Goal: Task Accomplishment & Management: Manage account settings

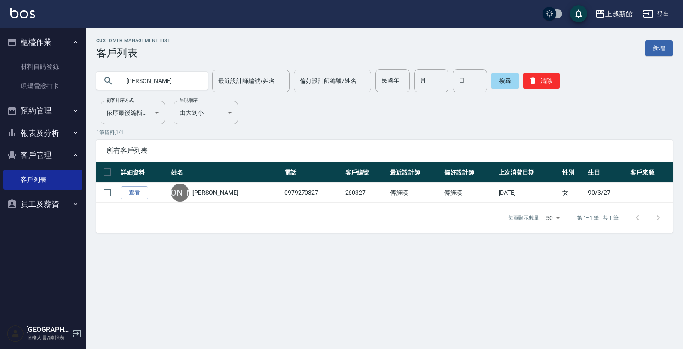
type input "[PERSON_NAME]"
type input "羅紫云"
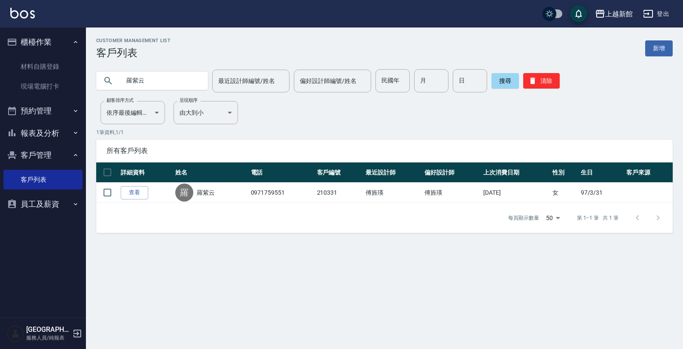
drag, startPoint x: 78, startPoint y: 332, endPoint x: 82, endPoint y: 321, distance: 11.4
click at [78, 332] on icon "button" at bounding box center [77, 333] width 10 height 10
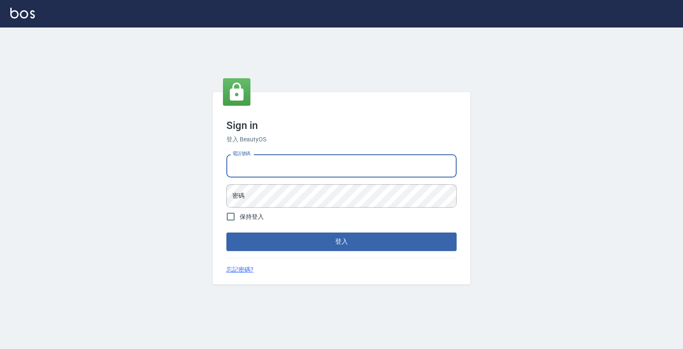
click at [278, 167] on input "電話號碼" at bounding box center [341, 165] width 230 height 23
type input "0933303551"
click at [226, 232] on button "登入" at bounding box center [341, 241] width 230 height 18
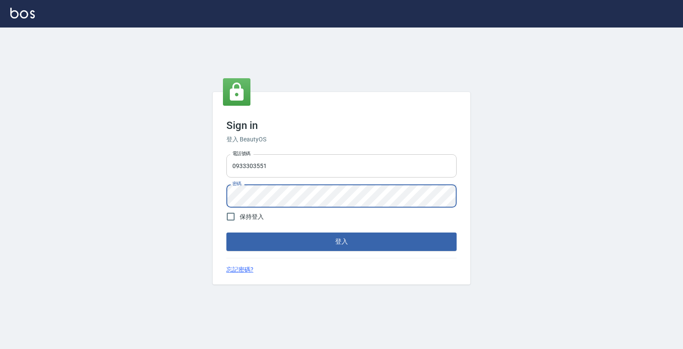
click at [226, 232] on button "登入" at bounding box center [341, 241] width 230 height 18
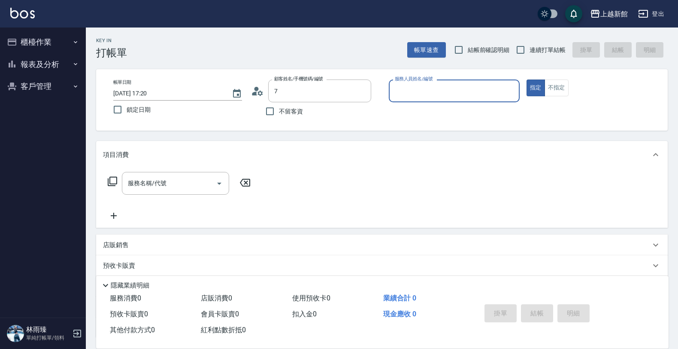
type input "龍蝦/0903917638/5"
type input "旌瑛-5"
click at [527, 79] on button "指定" at bounding box center [536, 87] width 18 height 17
type button "true"
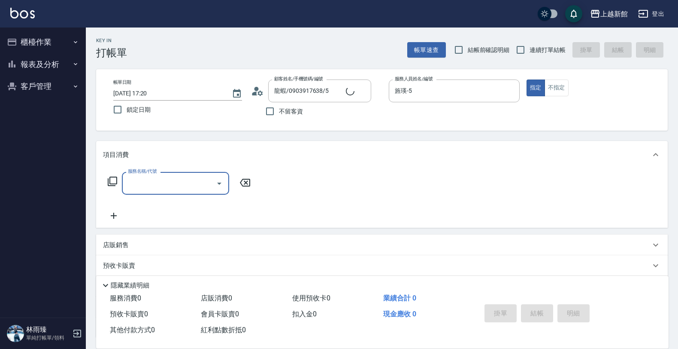
type input "莫尼卡/77/7"
type input "莫尼卡-7"
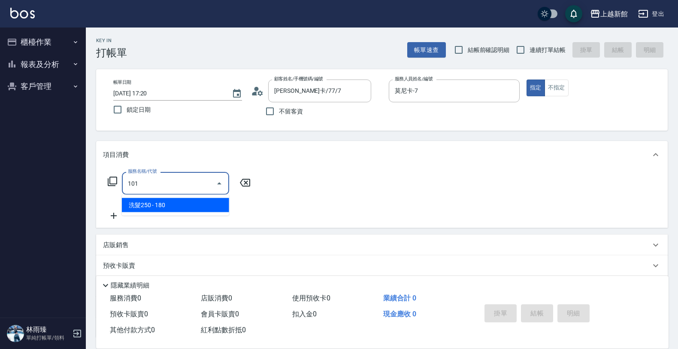
type input "洗髮250(101)"
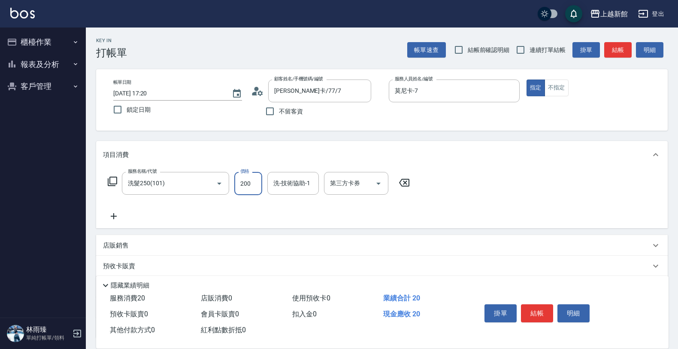
type input "200"
type input "容綺-21"
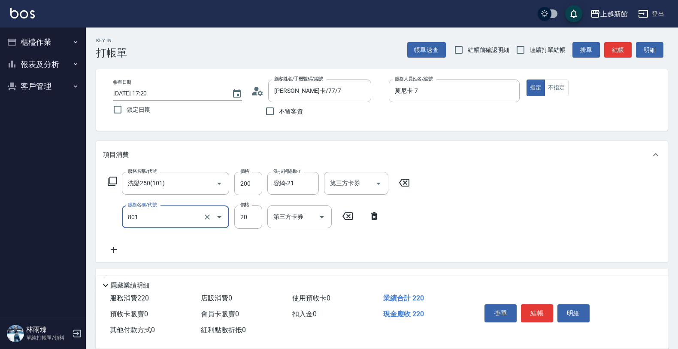
type input "潤絲(801)"
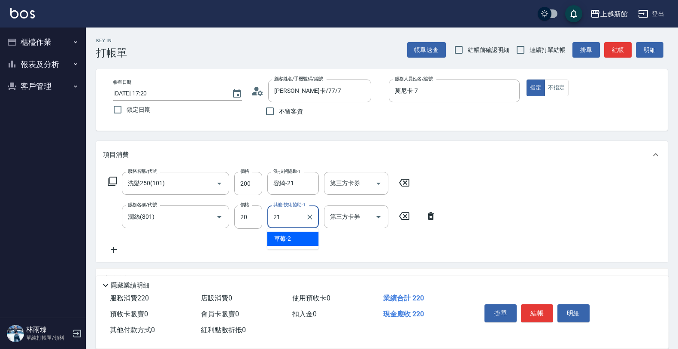
type input "容綺-21"
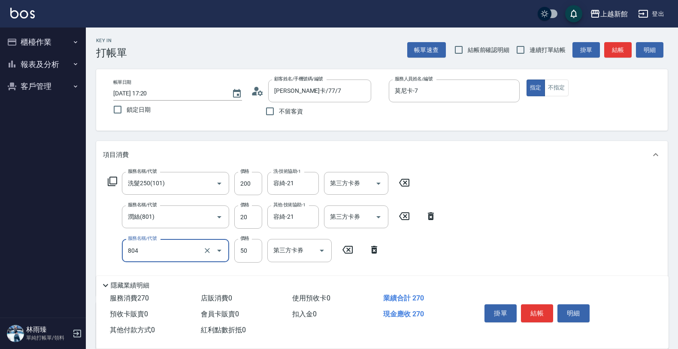
type input "吹捲/夾直/青捲/電棒/夾玉米鬚(804)"
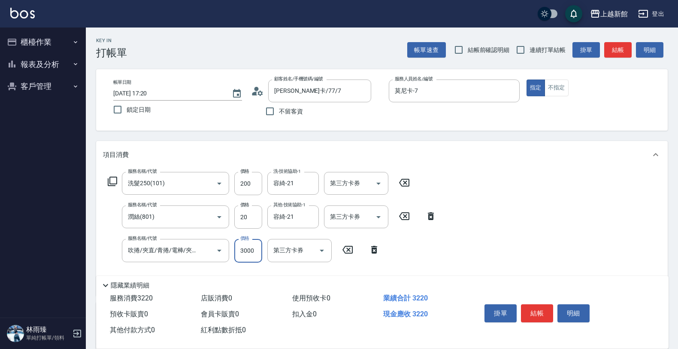
type input "3000"
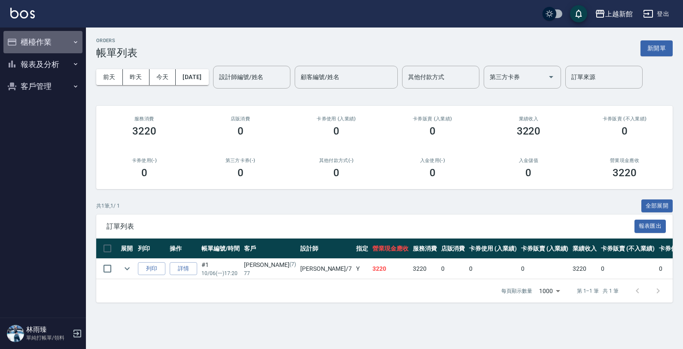
click at [49, 44] on button "櫃檯作業" at bounding box center [42, 42] width 79 height 22
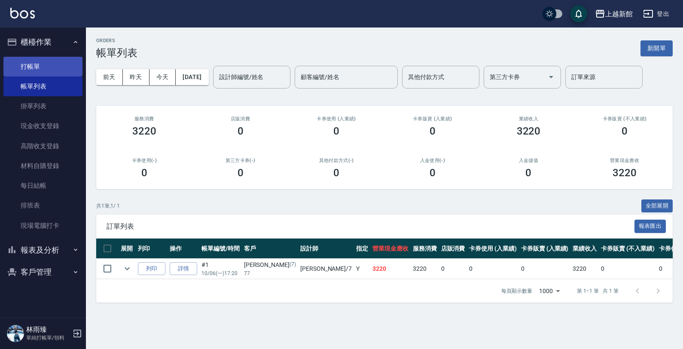
click at [51, 71] on link "打帳單" at bounding box center [42, 67] width 79 height 20
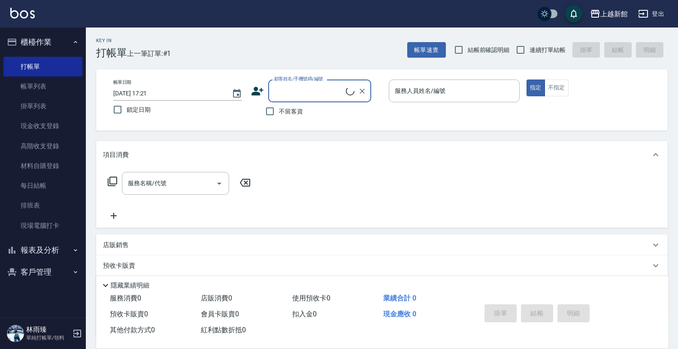
drag, startPoint x: 523, startPoint y: 50, endPoint x: 511, endPoint y: 52, distance: 11.9
click at [523, 49] on input "連續打單結帳" at bounding box center [521, 50] width 18 height 18
checkbox input "true"
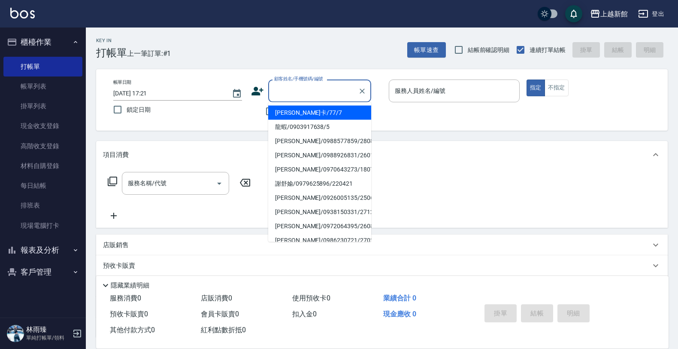
click at [319, 95] on input "顧客姓名/手機號碼/編號" at bounding box center [313, 90] width 82 height 15
type input "莫尼卡/77/7"
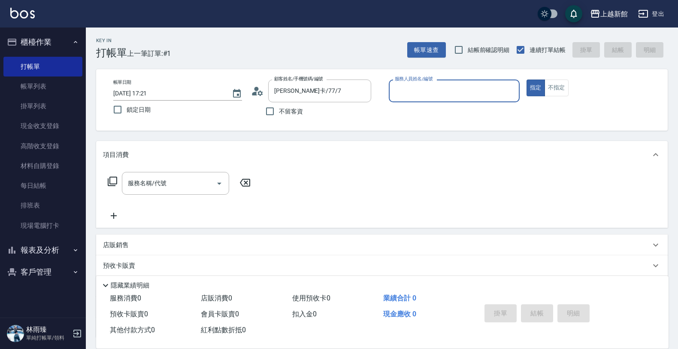
click at [527, 79] on button "指定" at bounding box center [536, 87] width 18 height 17
type button "true"
type input "莫尼卡-7"
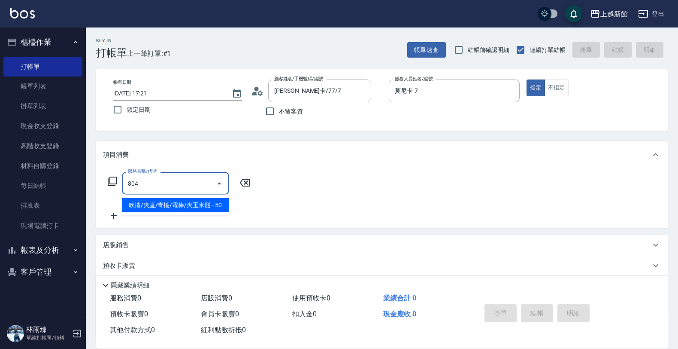
type input "吹捲/夾直/青捲/電棒/夾玉米鬚(804)"
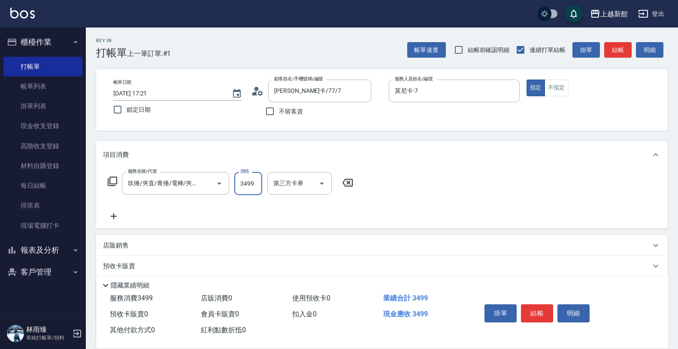
type input "3499"
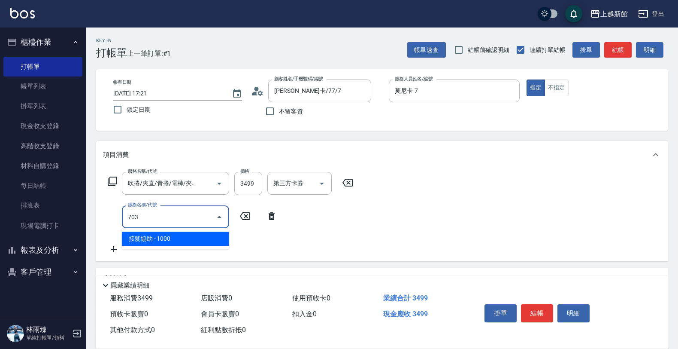
type input "接髮協助(703)"
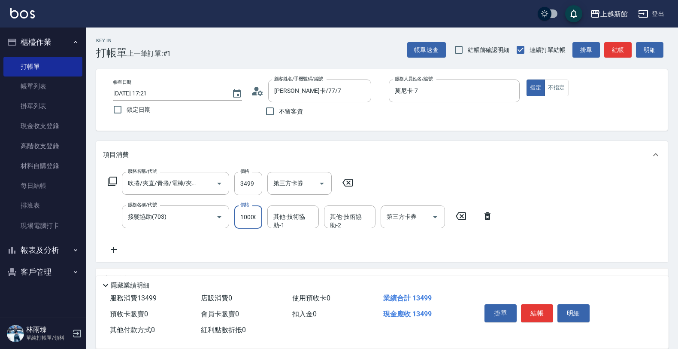
type input "10000"
type input "容綺-21"
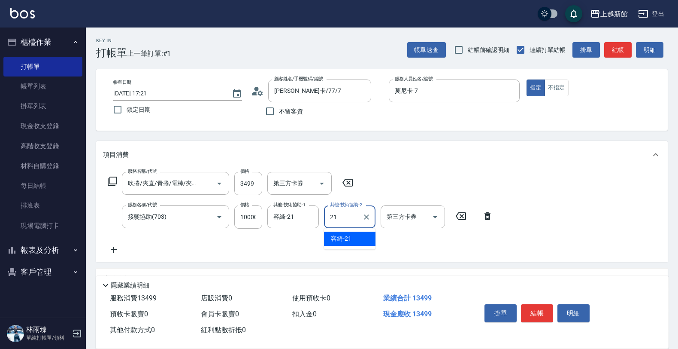
type input "容綺-21"
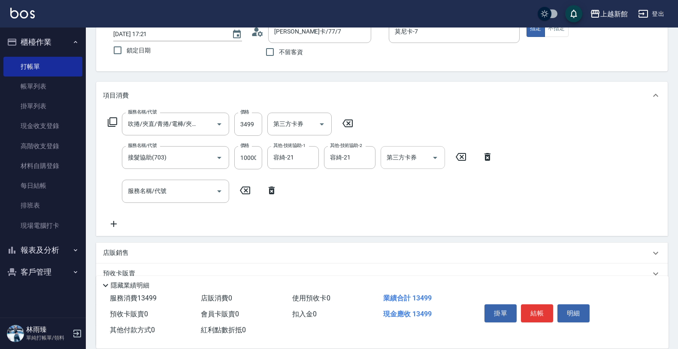
scroll to position [107, 0]
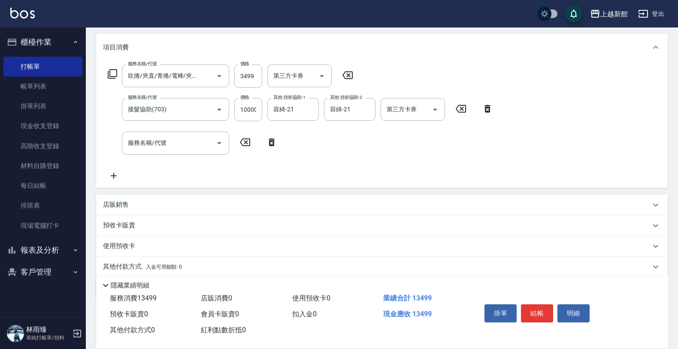
drag, startPoint x: 402, startPoint y: 195, endPoint x: 300, endPoint y: 151, distance: 111.2
click at [300, 151] on div "服務名稱/代號 吹捲/夾直/青捲/電棒/夾玉米鬚(804) 服務名稱/代號 價格 3499 價格 第三方卡券 第三方卡券 服務名稱/代號 接髮協助(703) …" at bounding box center [300, 122] width 395 height 116
click at [213, 195] on div "店販銷售" at bounding box center [382, 205] width 572 height 21
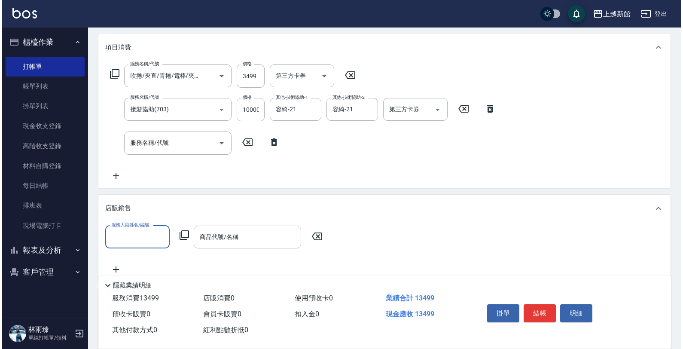
scroll to position [0, 0]
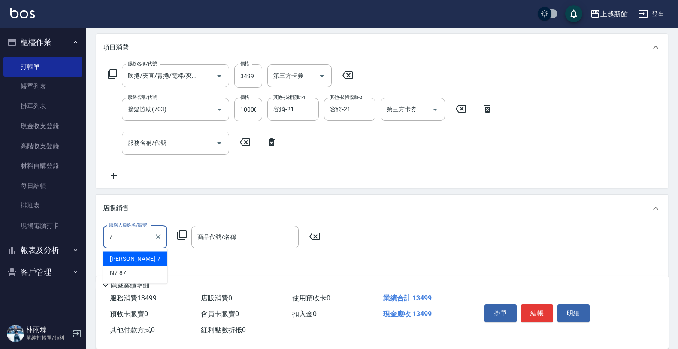
type input "莫尼卡-7"
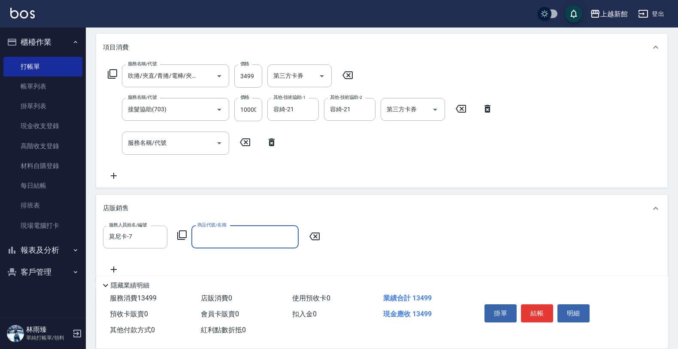
click at [179, 228] on div "服務人員姓名/編號 莫尼卡-7 服務人員姓名/編號 商品代號/名稱 商品代號/名稱" at bounding box center [214, 236] width 222 height 23
click at [181, 235] on icon at bounding box center [182, 235] width 10 height 10
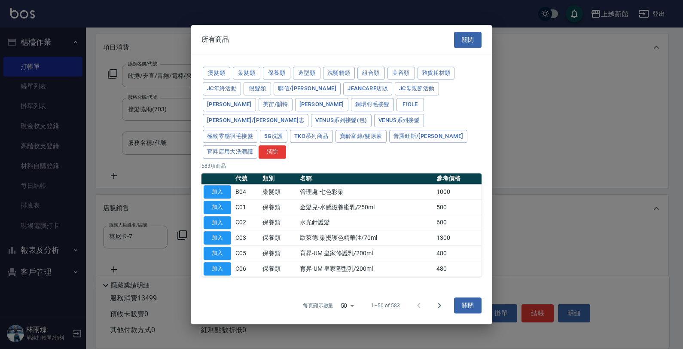
click at [181, 236] on div at bounding box center [341, 174] width 683 height 349
click at [368, 115] on button "Venus系列接髮(包)" at bounding box center [341, 120] width 60 height 13
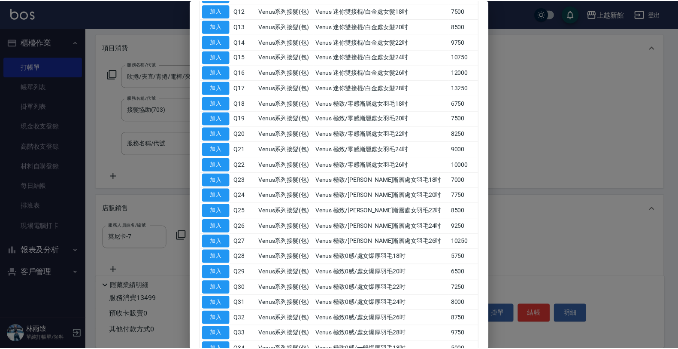
scroll to position [429, 0]
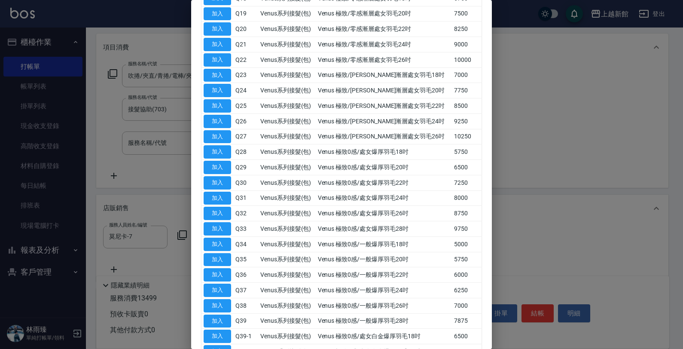
click at [211, 237] on button "加入" at bounding box center [217, 243] width 27 height 13
type input "Venus 極致0感/一般爆厚羽毛18吋"
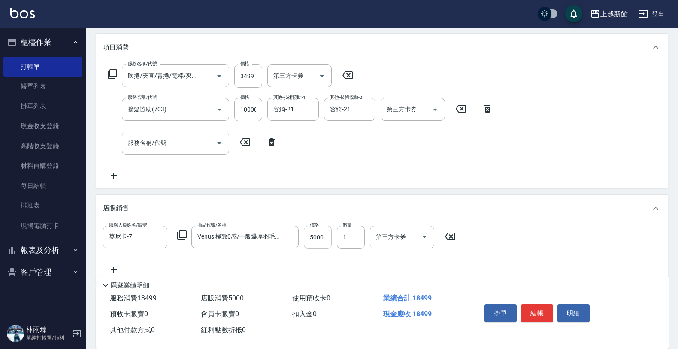
click at [308, 240] on input "5000" at bounding box center [318, 236] width 28 height 23
type input "2500"
type input "2"
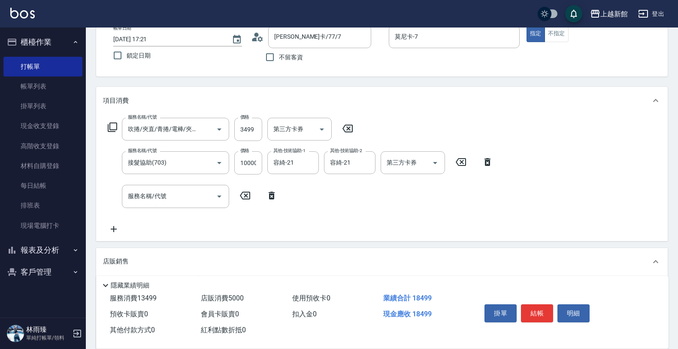
scroll to position [54, 0]
drag, startPoint x: 265, startPoint y: 123, endPoint x: 243, endPoint y: 123, distance: 21.0
click at [263, 123] on div "服務名稱/代號 吹捲/夾直/青捲/電棒/夾玉米鬚(804) 服務名稱/代號 價格 3499 價格 第三方卡券 第三方卡券" at bounding box center [231, 129] width 256 height 23
click at [243, 123] on input "3499" at bounding box center [248, 129] width 28 height 23
click at [254, 119] on input "3499" at bounding box center [248, 129] width 28 height 23
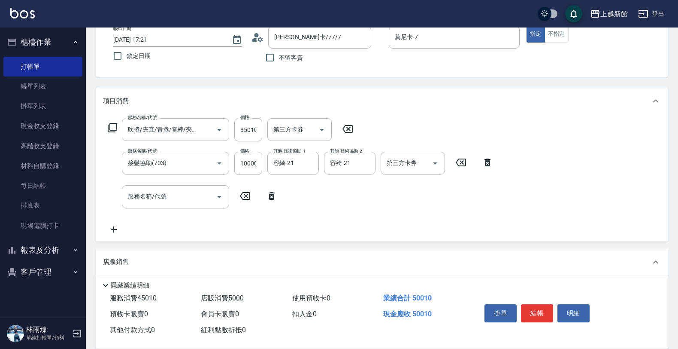
click at [247, 117] on label "價格" at bounding box center [244, 117] width 9 height 6
click at [247, 118] on input "35010" at bounding box center [248, 129] width 28 height 23
click at [243, 125] on input "35010" at bounding box center [248, 129] width 28 height 23
type input "3500"
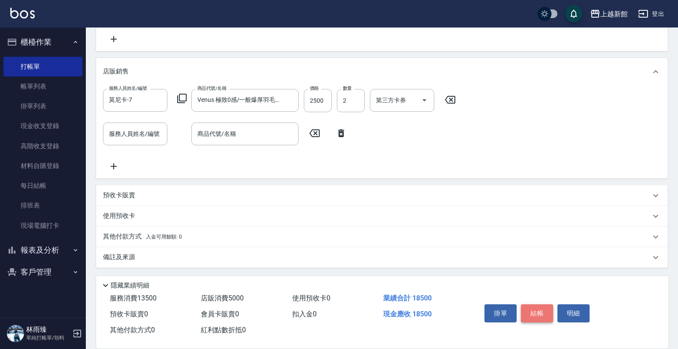
click at [537, 311] on button "結帳" at bounding box center [537, 313] width 32 height 18
type input "2025/10/06 17:22"
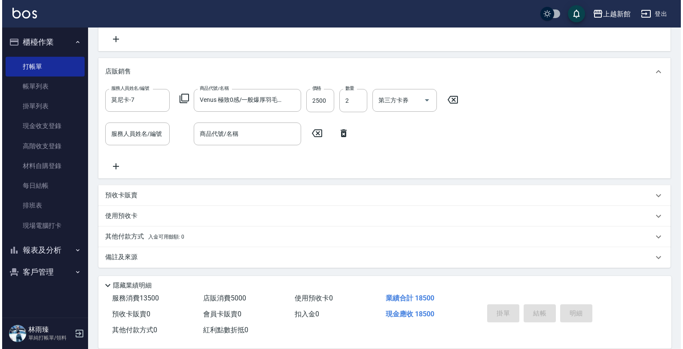
scroll to position [0, 0]
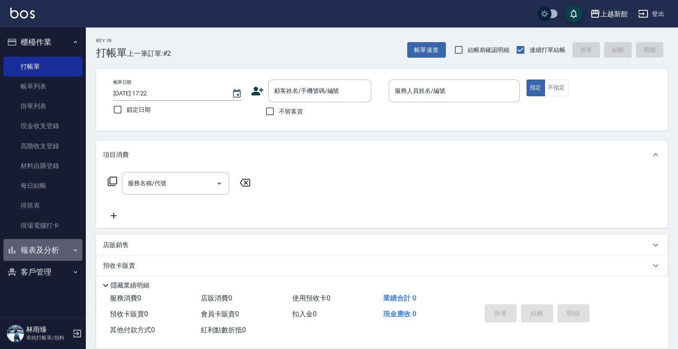
click at [56, 245] on button "報表及分析" at bounding box center [42, 250] width 79 height 22
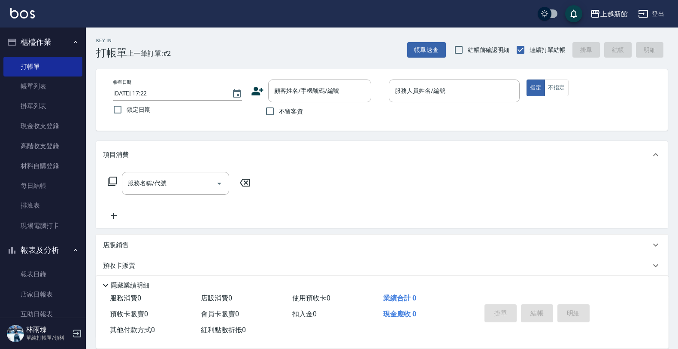
click at [55, 259] on button "報表及分析" at bounding box center [42, 250] width 79 height 22
click at [58, 257] on button "報表及分析" at bounding box center [42, 250] width 79 height 22
click at [58, 271] on link "報表目錄" at bounding box center [42, 274] width 79 height 20
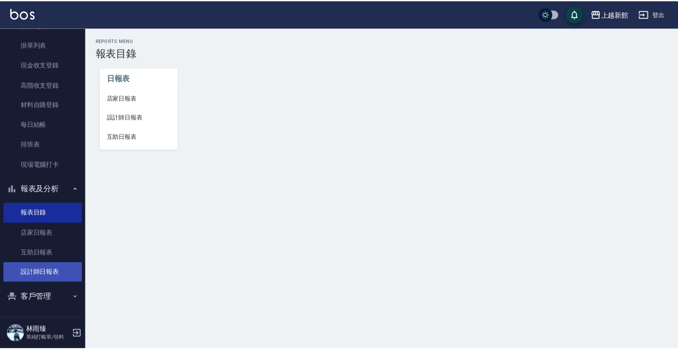
scroll to position [62, 0]
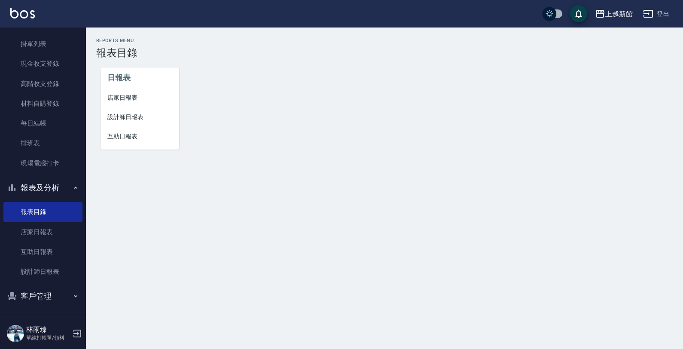
click at [145, 122] on li "設計師日報表" at bounding box center [139, 116] width 79 height 19
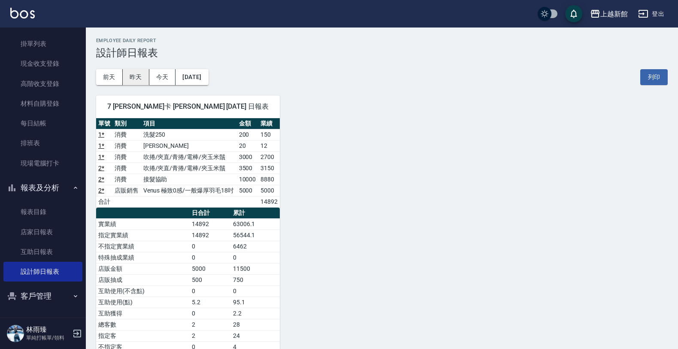
click at [142, 72] on button "昨天" at bounding box center [136, 77] width 27 height 16
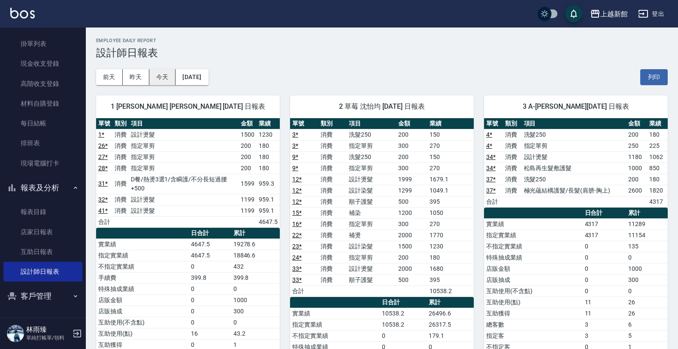
click at [158, 77] on button "今天" at bounding box center [162, 77] width 27 height 16
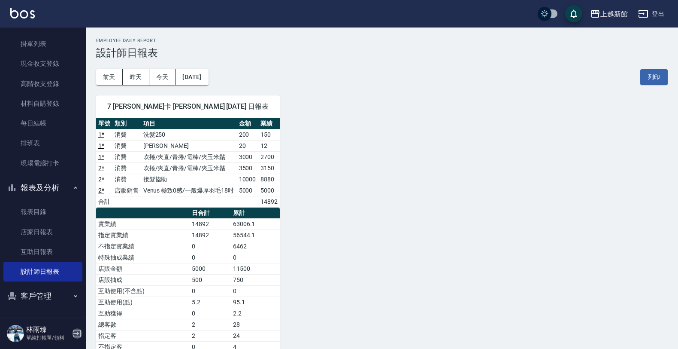
click at [73, 332] on icon "button" at bounding box center [77, 333] width 10 height 10
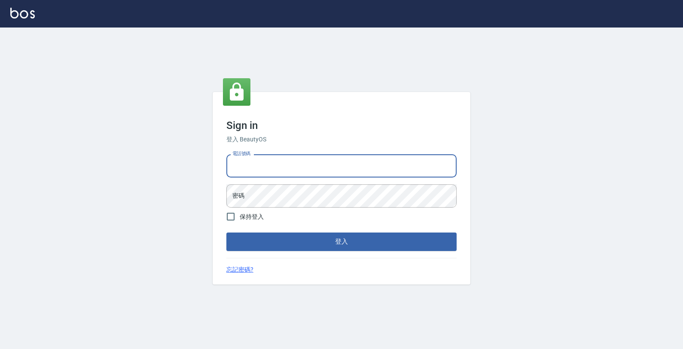
click at [273, 164] on input "電話號碼" at bounding box center [341, 165] width 230 height 23
type input "0903917638"
click at [226, 232] on button "登入" at bounding box center [341, 241] width 230 height 18
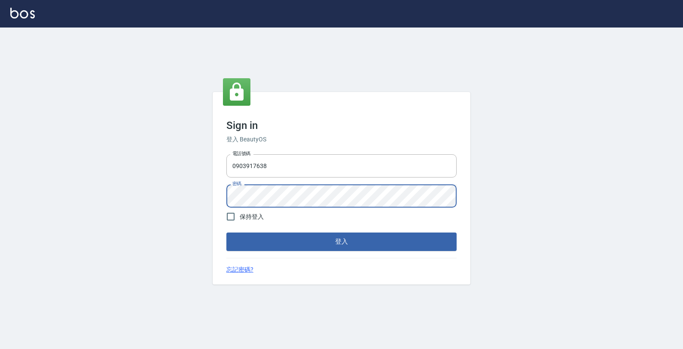
click at [226, 232] on button "登入" at bounding box center [341, 241] width 230 height 18
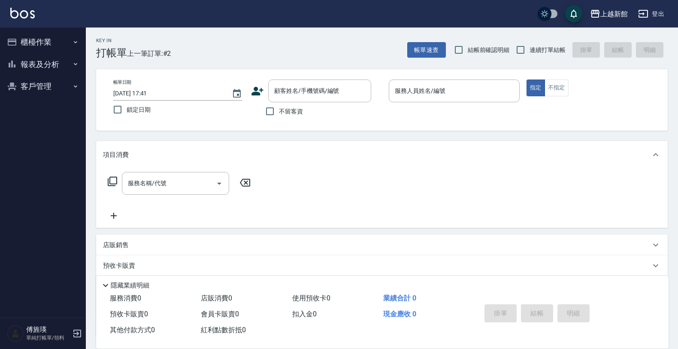
drag, startPoint x: 22, startPoint y: 20, endPoint x: 33, endPoint y: 33, distance: 17.4
click at [29, 27] on div "上越新館 登出" at bounding box center [339, 13] width 678 height 27
click at [33, 33] on button "櫃檯作業" at bounding box center [42, 42] width 79 height 22
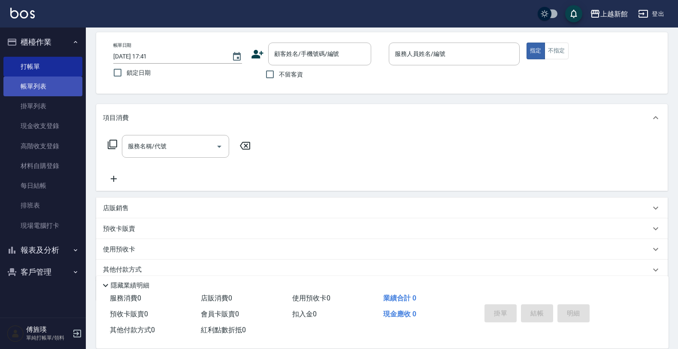
scroll to position [71, 0]
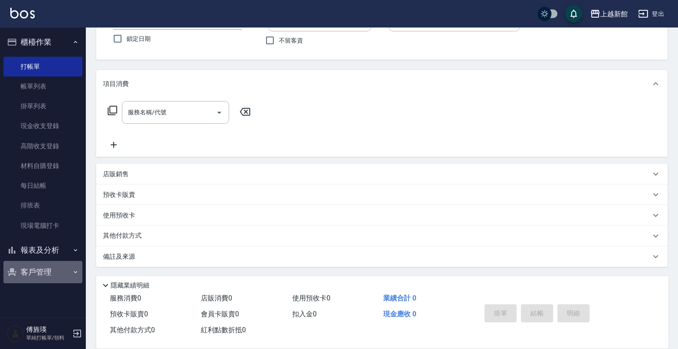
drag, startPoint x: 37, startPoint y: 278, endPoint x: 30, endPoint y: 241, distance: 37.4
click at [37, 277] on button "客戶管理" at bounding box center [42, 272] width 79 height 22
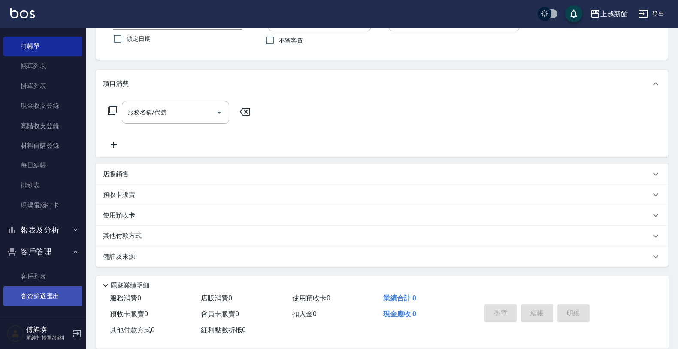
scroll to position [21, 0]
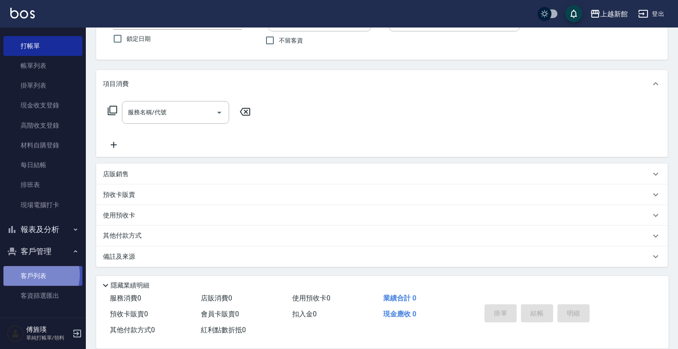
click at [31, 274] on link "客戶列表" at bounding box center [42, 276] width 79 height 20
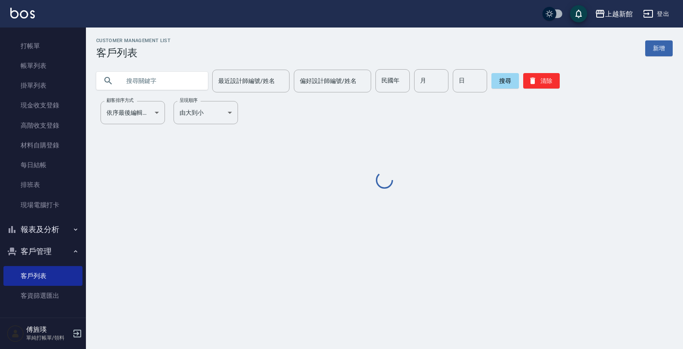
drag, startPoint x: 175, startPoint y: 75, endPoint x: 542, endPoint y: 43, distance: 368.5
click at [175, 75] on input "text" at bounding box center [160, 80] width 81 height 23
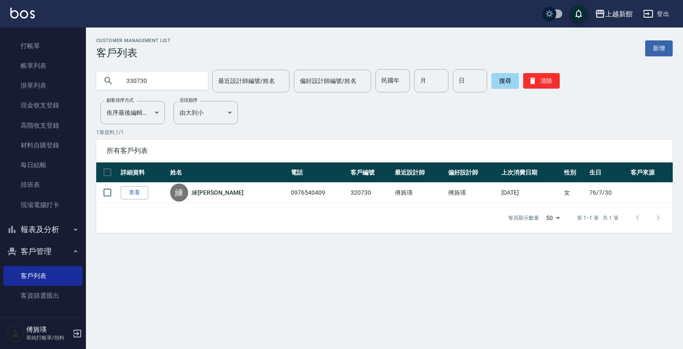
type input "330730"
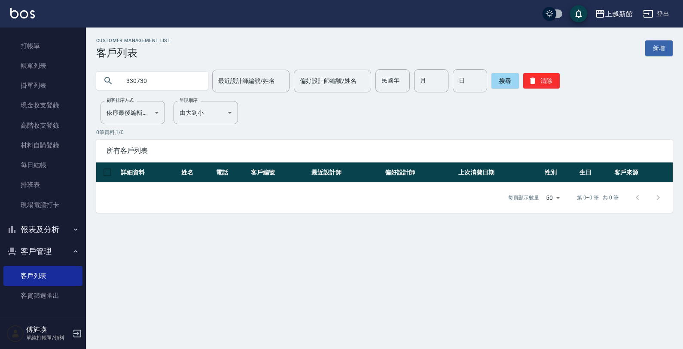
drag, startPoint x: 161, startPoint y: 82, endPoint x: 98, endPoint y: 73, distance: 64.2
click at [98, 73] on div "330730" at bounding box center [152, 81] width 112 height 18
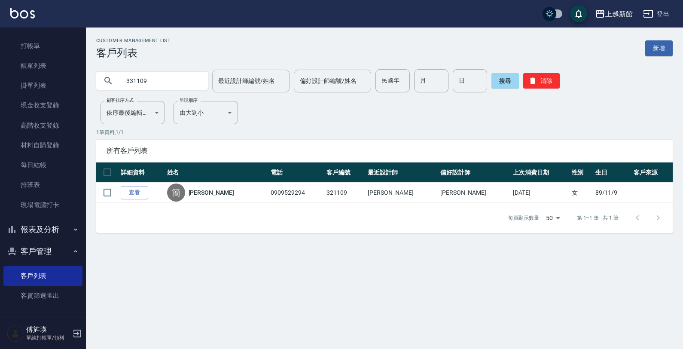
type input "331109"
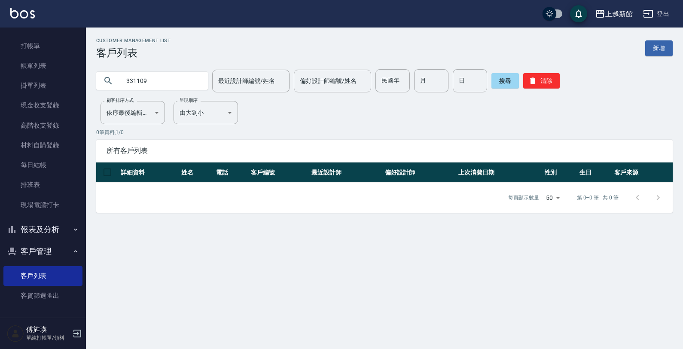
drag, startPoint x: 143, startPoint y: 78, endPoint x: 110, endPoint y: 70, distance: 34.5
click at [85, 73] on div "上越新館 登出 櫃檯作業 打帳單 帳單列表 掛單列表 現金收支登錄 高階收支登錄 材料自購登錄 每日結帳 排班表 現場電腦打卡 報表及分析 報表目錄 店家日報…" at bounding box center [341, 174] width 683 height 349
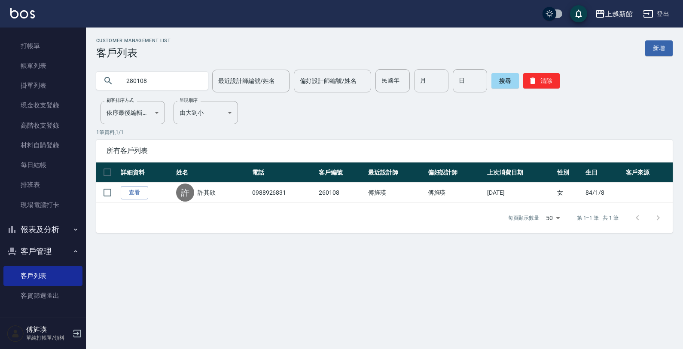
type input "280108"
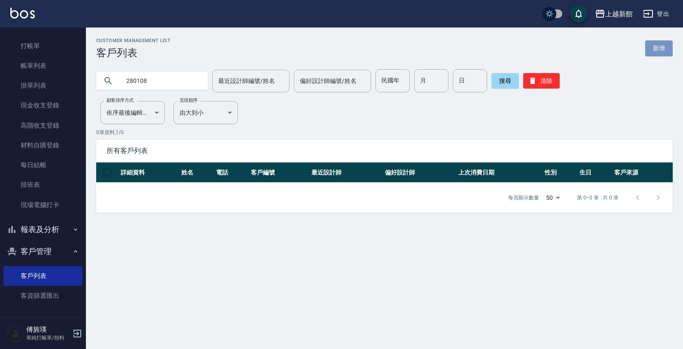
drag, startPoint x: 660, startPoint y: 42, endPoint x: 626, endPoint y: 49, distance: 35.2
click at [661, 43] on link "新增" at bounding box center [658, 48] width 27 height 16
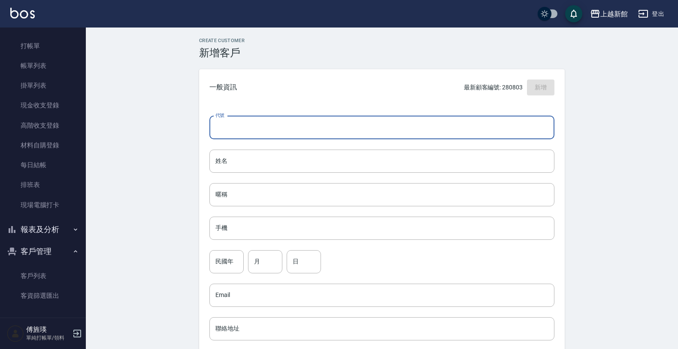
drag, startPoint x: 283, startPoint y: 123, endPoint x: 269, endPoint y: 117, distance: 15.8
click at [272, 121] on input "代號" at bounding box center [382, 127] width 345 height 23
type input "280108"
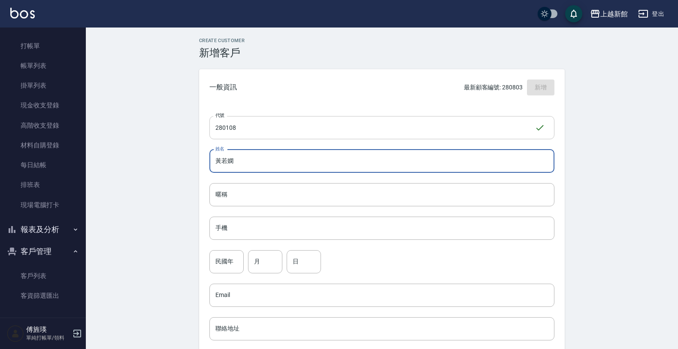
type input "黃若嫻"
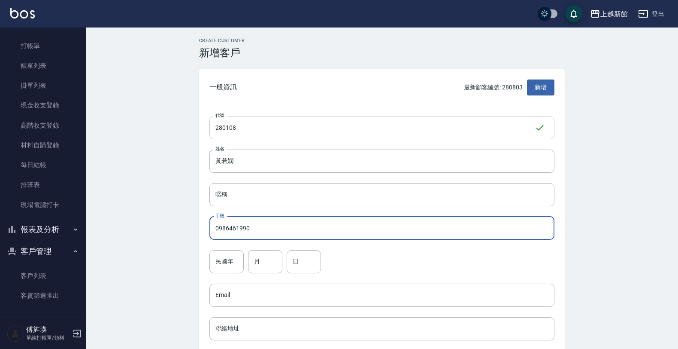
type input "0986461990"
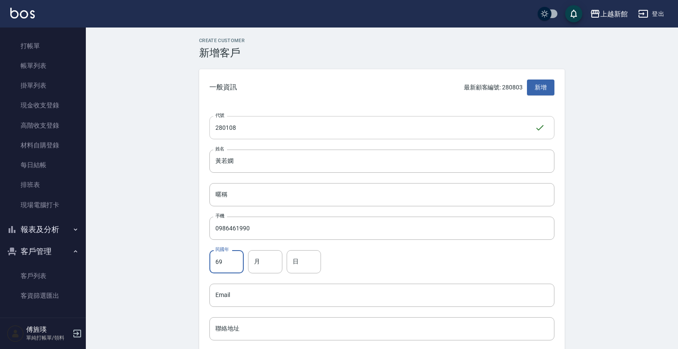
type input "69"
type input "001"
type input "08"
drag, startPoint x: 273, startPoint y: 258, endPoint x: 271, endPoint y: 252, distance: 6.4
click at [273, 257] on input "001" at bounding box center [265, 261] width 34 height 23
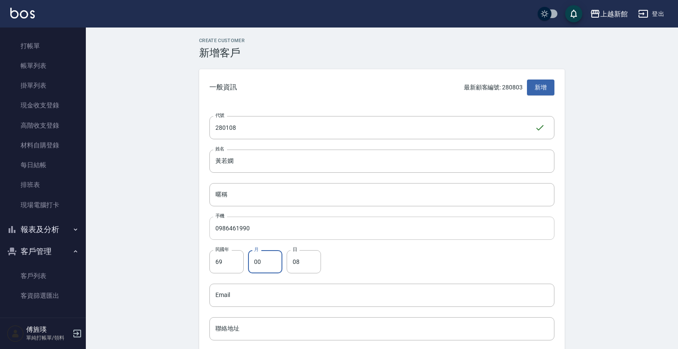
type input "0"
type input "01"
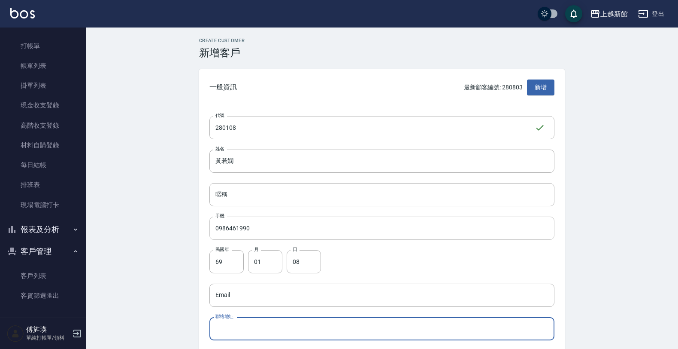
type button "MALE"
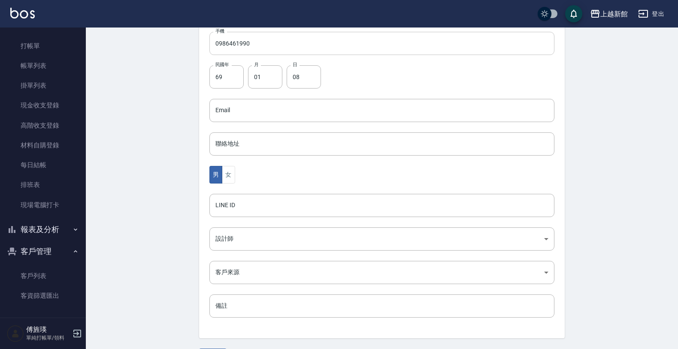
type button "FEMALE"
click at [222, 166] on button "女" at bounding box center [228, 175] width 13 height 18
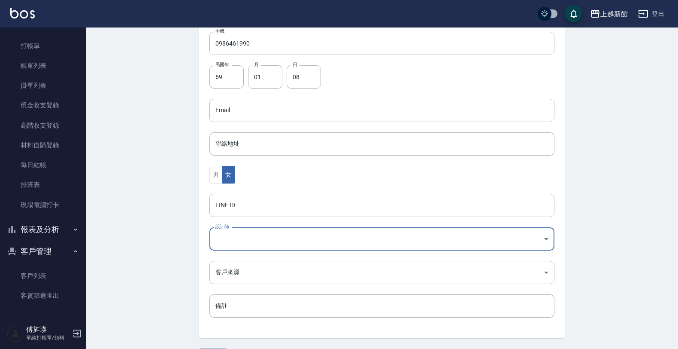
click at [286, 235] on body "上越新館 登出 櫃檯作業 打帳單 帳單列表 掛單列表 現金收支登錄 高階收支登錄 材料自購登錄 每日結帳 排班表 現場電腦打卡 報表及分析 報表目錄 店家日報…" at bounding box center [339, 94] width 678 height 559
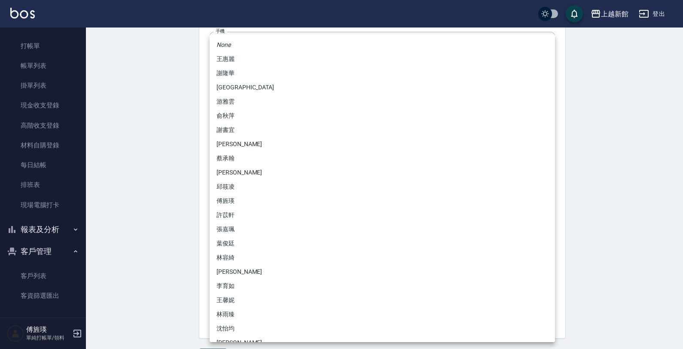
drag, startPoint x: 663, startPoint y: 159, endPoint x: 655, endPoint y: 159, distance: 8.6
click at [657, 159] on div at bounding box center [341, 174] width 683 height 349
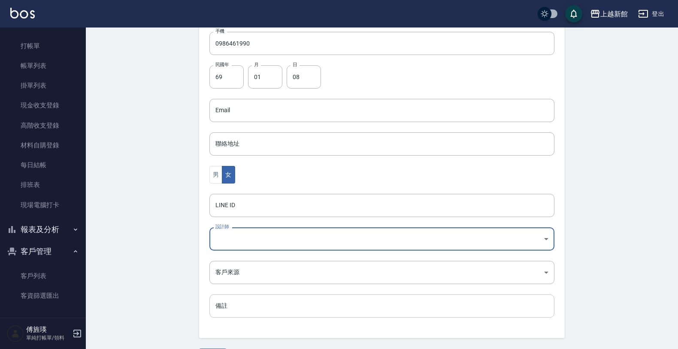
scroll to position [210, 0]
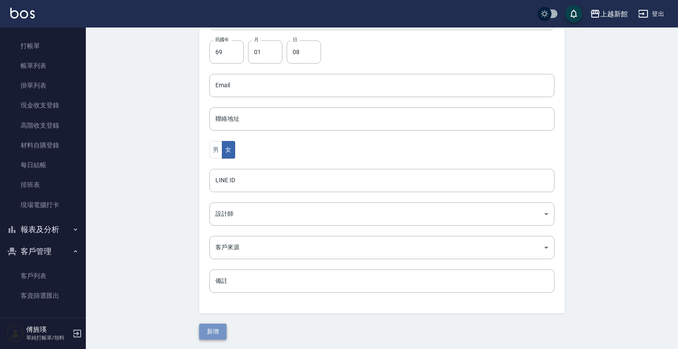
click at [214, 326] on button "新增" at bounding box center [212, 331] width 27 height 16
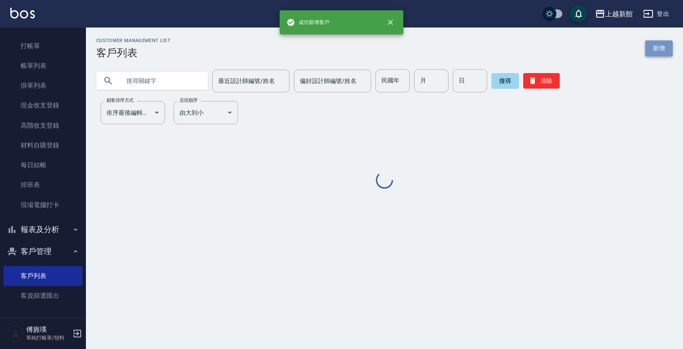
click at [658, 46] on link "新增" at bounding box center [658, 48] width 27 height 16
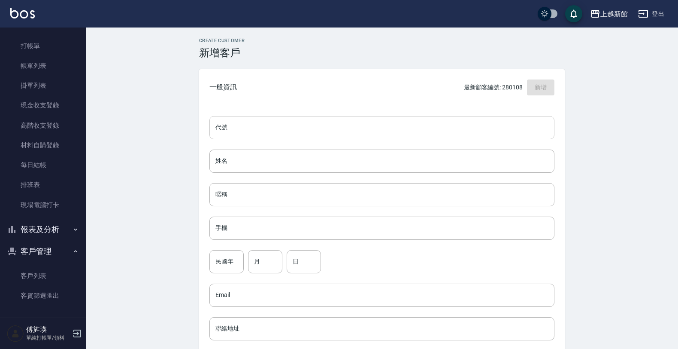
click at [420, 139] on div "代號 代號 姓名 姓名 暱稱 暱稱 手機 手機 民國年 民國年 月 月 日 日 Email Email 聯絡地址 聯絡地址 男 女 LINE ID LINE …" at bounding box center [382, 314] width 366 height 417
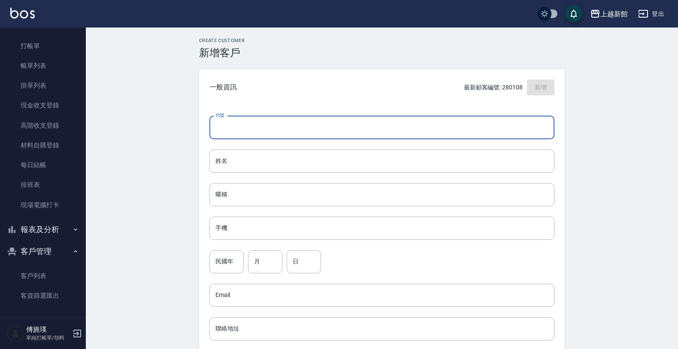
click at [420, 130] on input "代號" at bounding box center [382, 127] width 345 height 23
type input "330730"
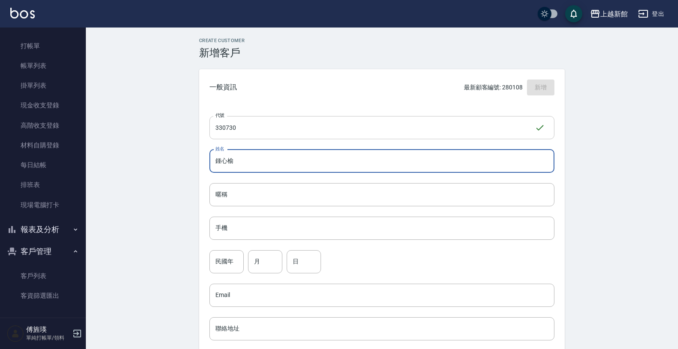
type input "鍾心榆"
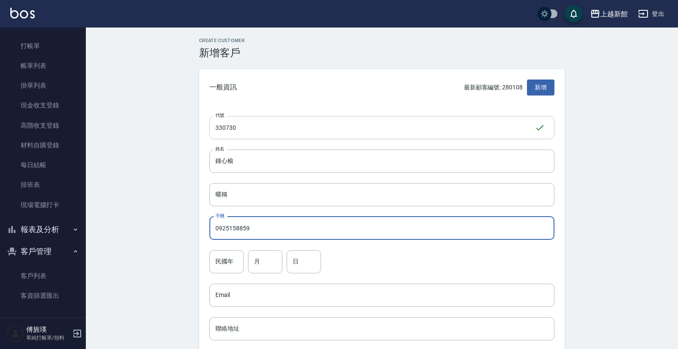
type input "0925158859"
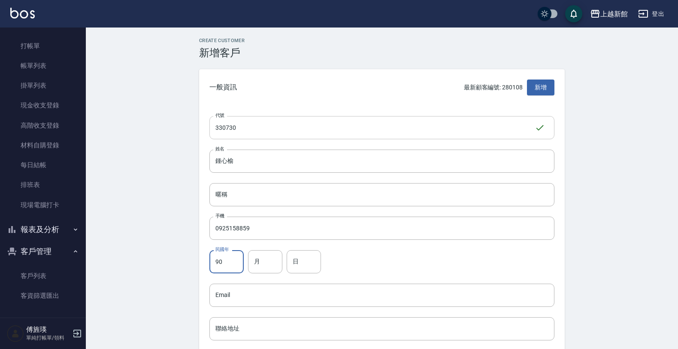
type input "90"
type input "07"
type input "30"
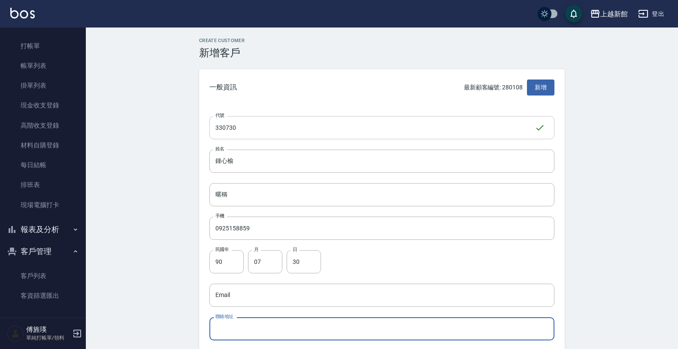
type button "[DEMOGRAPHIC_DATA]"
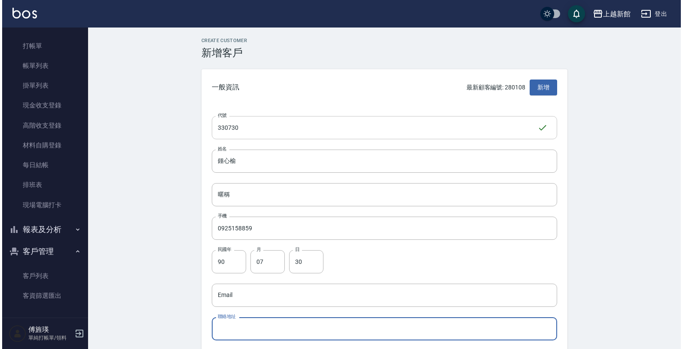
scroll to position [185, 0]
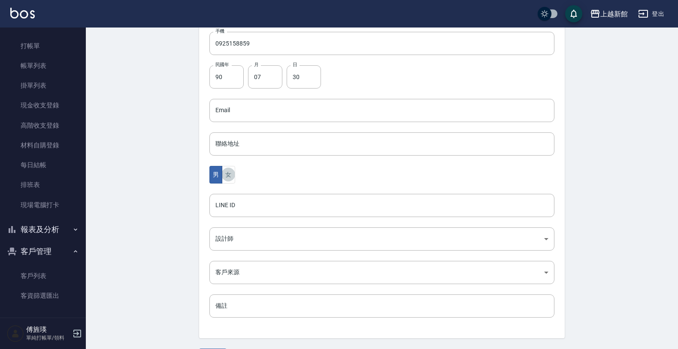
type button "[DEMOGRAPHIC_DATA]"
click at [222, 166] on button "女" at bounding box center [228, 175] width 13 height 18
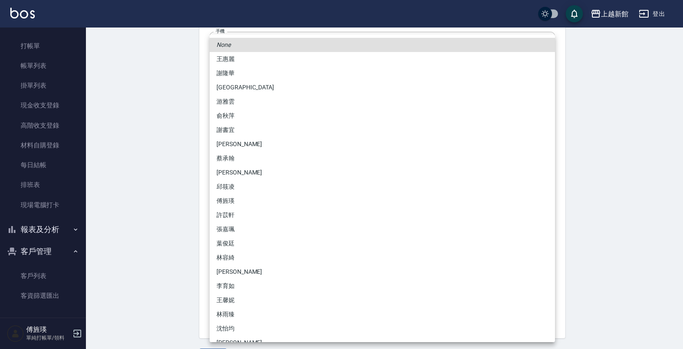
click at [370, 237] on body "上越新館 登出 櫃檯作業 打帳單 帳單列表 掛單列表 現金收支登錄 高階收支登錄 材料自購登錄 每日結帳 排班表 現場電腦打卡 報表及分析 報表目錄 店家日報…" at bounding box center [341, 94] width 683 height 559
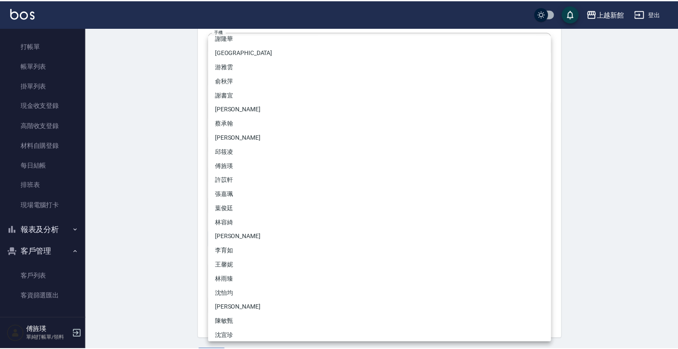
scroll to position [54, 0]
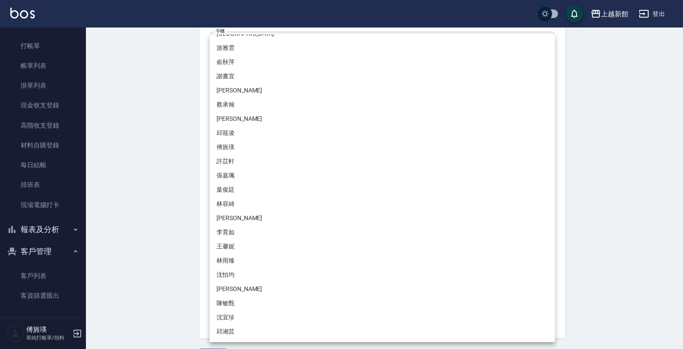
click at [290, 275] on li "沈怡均" at bounding box center [382, 275] width 345 height 14
type input "15a18275-fbb5-4975-8588-eb5da8df17b5"
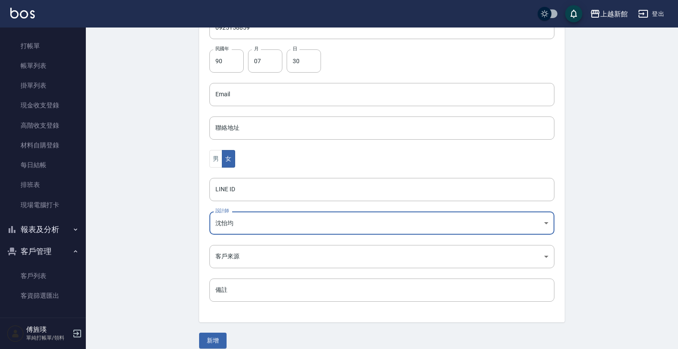
scroll to position [210, 0]
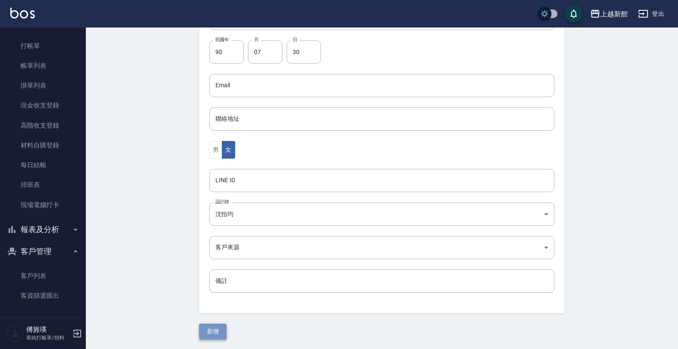
click at [207, 331] on button "新增" at bounding box center [212, 331] width 27 height 16
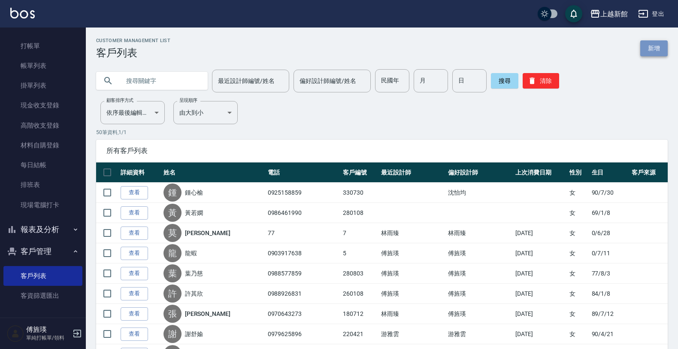
click at [648, 48] on link "新增" at bounding box center [654, 48] width 27 height 16
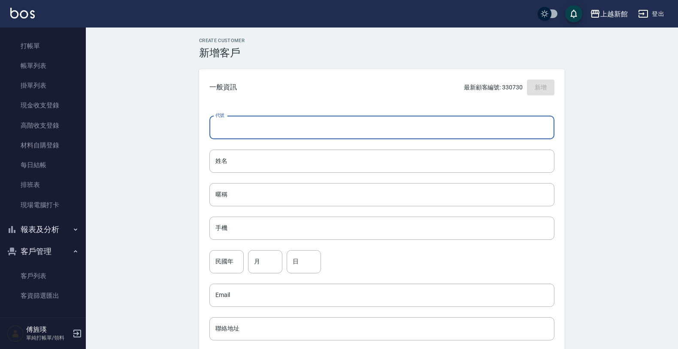
click at [276, 128] on input "代號" at bounding box center [382, 127] width 345 height 23
type input "331109"
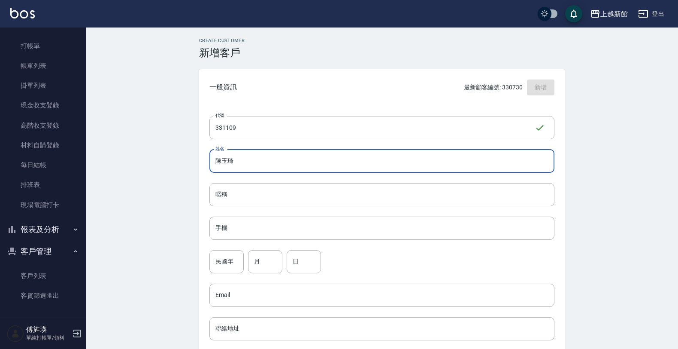
type input "陳玉琦"
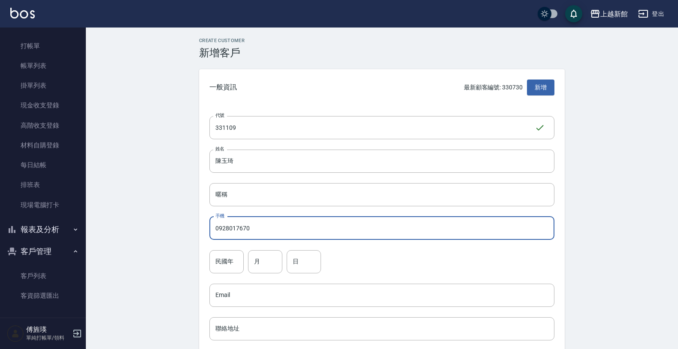
type input "0928017670"
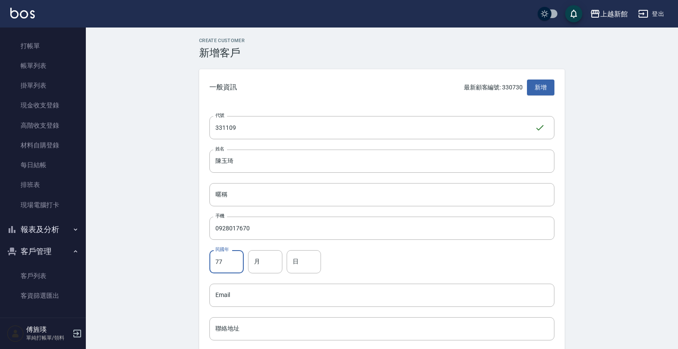
type input "77"
type input "11"
type input "09"
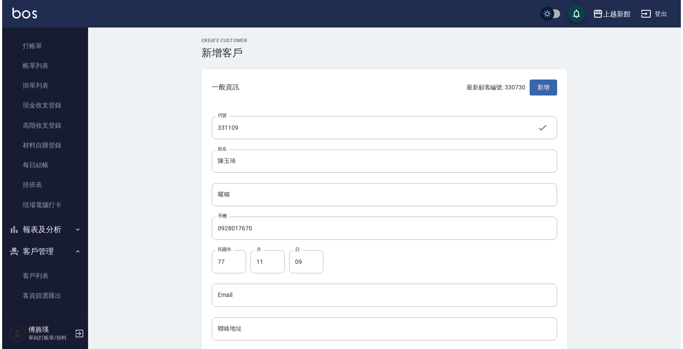
scroll to position [185, 0]
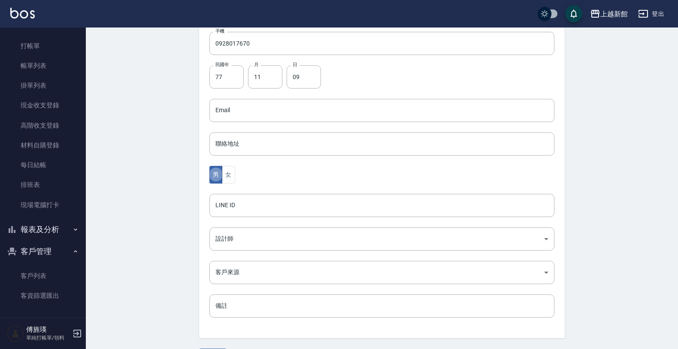
type button "[DEMOGRAPHIC_DATA]"
click at [222, 166] on button "女" at bounding box center [228, 175] width 13 height 18
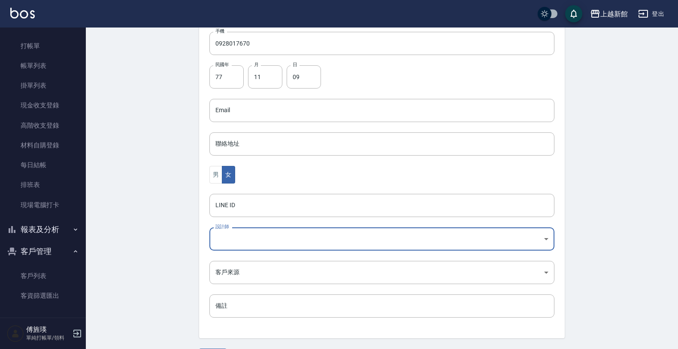
click at [497, 235] on body "上越新館 登出 櫃檯作業 打帳單 帳單列表 掛單列表 現金收支登錄 高階收支登錄 材料自購登錄 每日結帳 排班表 現場電腦打卡 報表及分析 報表目錄 店家日報…" at bounding box center [339, 94] width 678 height 559
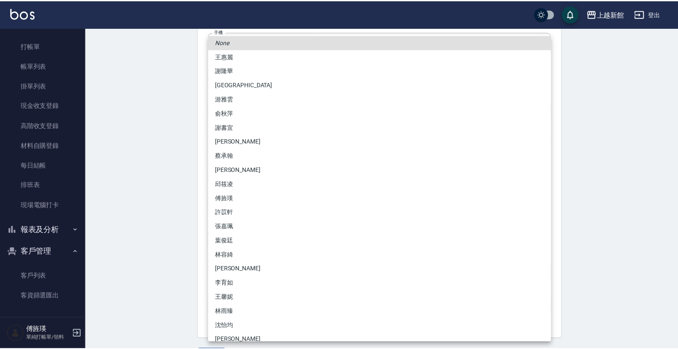
scroll to position [0, 0]
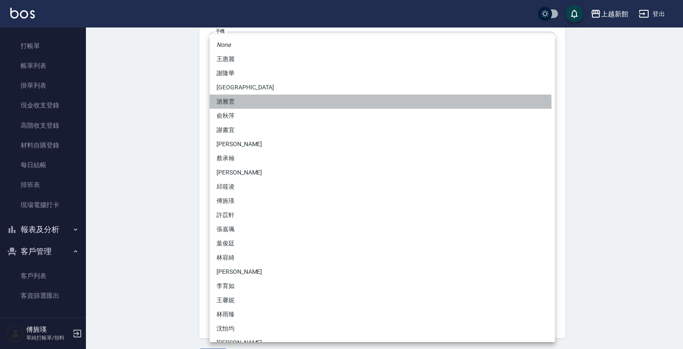
click at [262, 106] on li "游雅雲" at bounding box center [382, 101] width 345 height 14
type input "f7313804-6829-44b4-8327-9cb5f151e927"
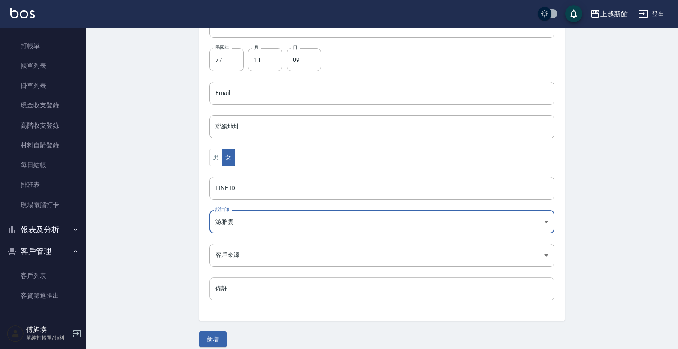
scroll to position [210, 0]
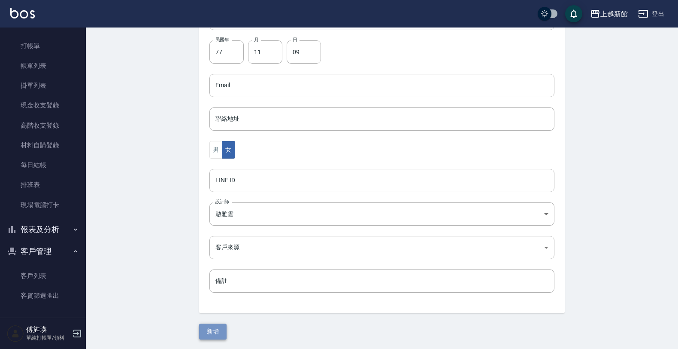
click at [215, 332] on button "新增" at bounding box center [212, 331] width 27 height 16
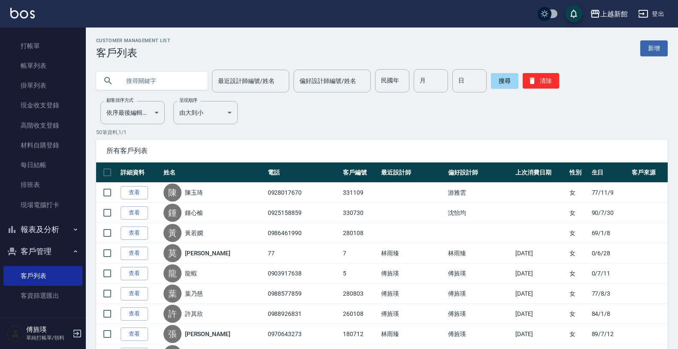
click at [74, 340] on div "傅旌瑛 單純打帳單/領料" at bounding box center [43, 333] width 86 height 31
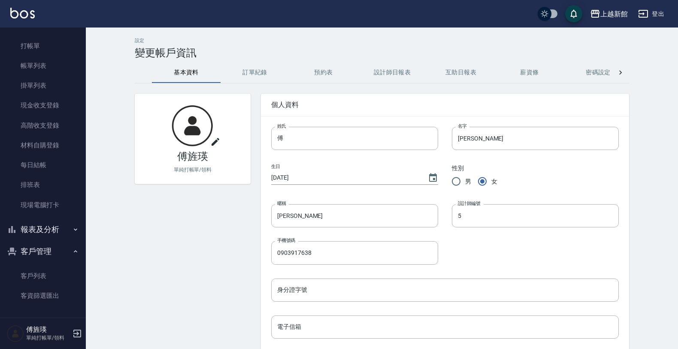
click at [76, 332] on icon "button" at bounding box center [77, 333] width 10 height 10
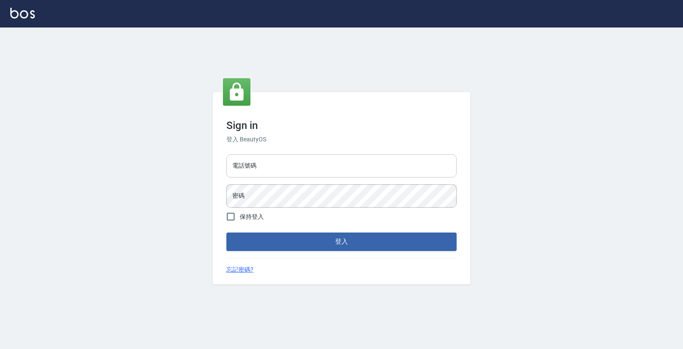
click at [320, 159] on input "電話號碼" at bounding box center [341, 165] width 230 height 23
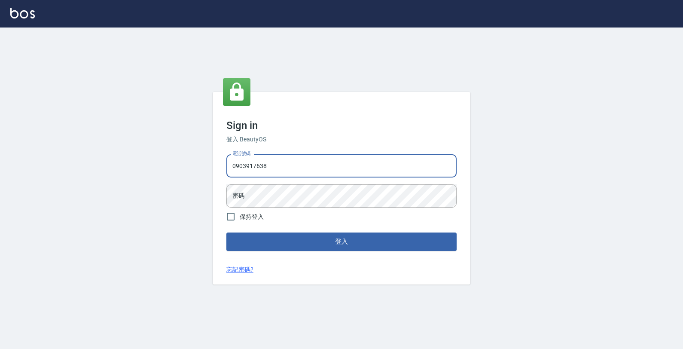
type input "0903917638"
click at [226, 232] on button "登入" at bounding box center [341, 241] width 230 height 18
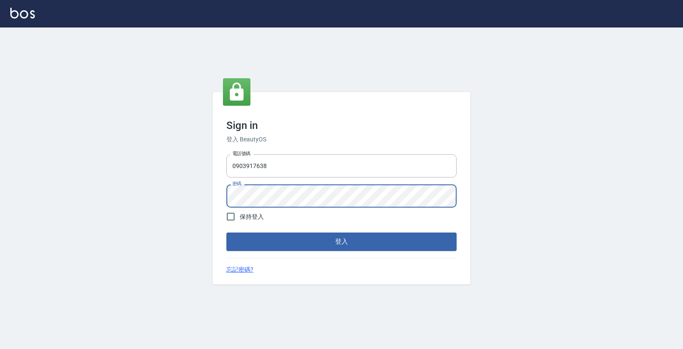
click at [226, 232] on button "登入" at bounding box center [341, 241] width 230 height 18
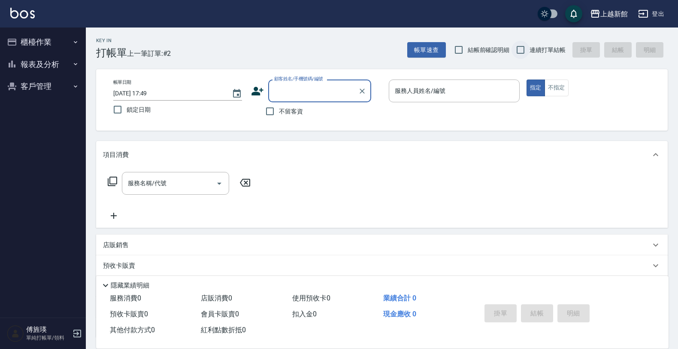
click at [525, 49] on input "連續打單結帳" at bounding box center [521, 50] width 18 height 18
checkbox input "true"
click at [311, 87] on input "顧客姓名/手機號碼/編號" at bounding box center [313, 90] width 82 height 15
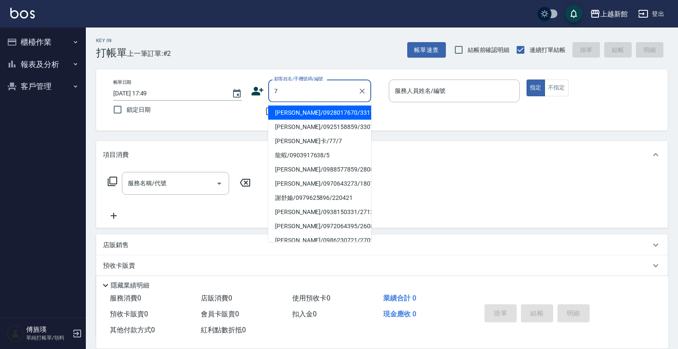
type input "陳玉琦/0928017670/331109"
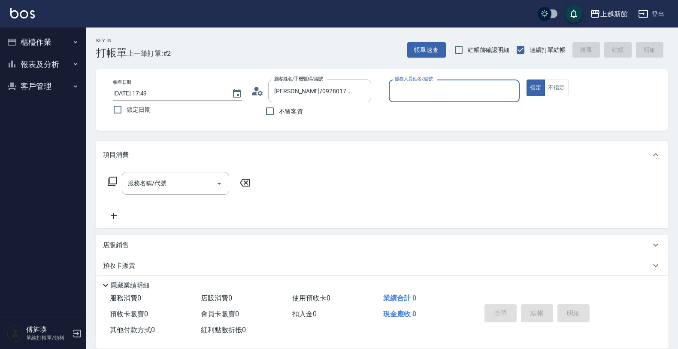
type input "蘿拉-1"
type input "莫尼卡/77/7"
type input "莫尼卡-7"
click at [527, 79] on button "指定" at bounding box center [536, 87] width 18 height 17
type button "true"
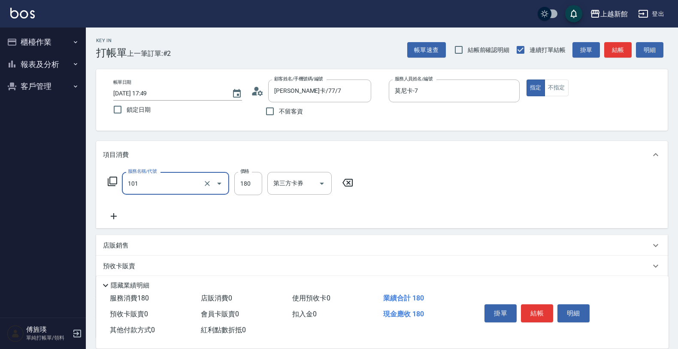
type input "洗髮250(101)"
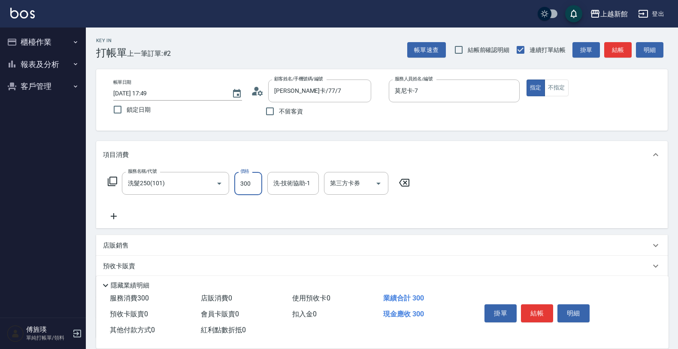
type input "300"
type input "馨妮-29"
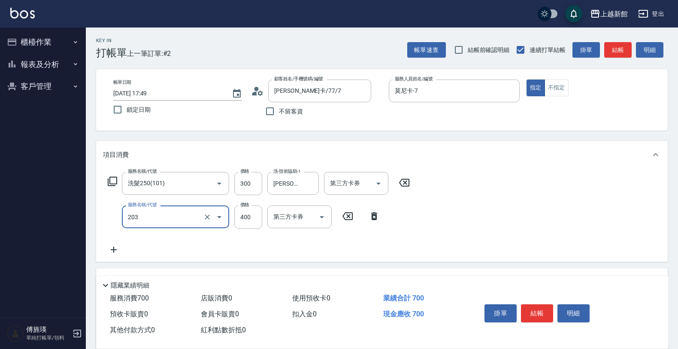
type input "指定單剪(203)"
type input "200"
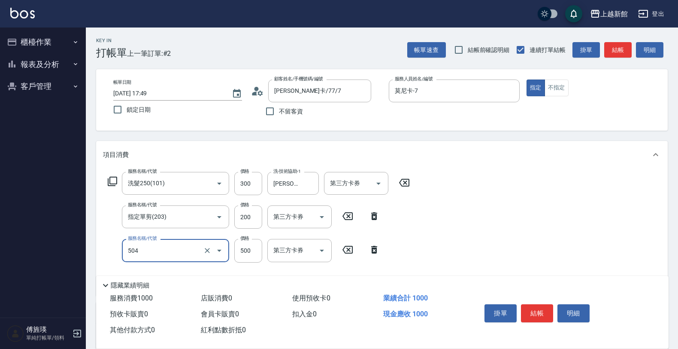
type input "順子護髮(504)"
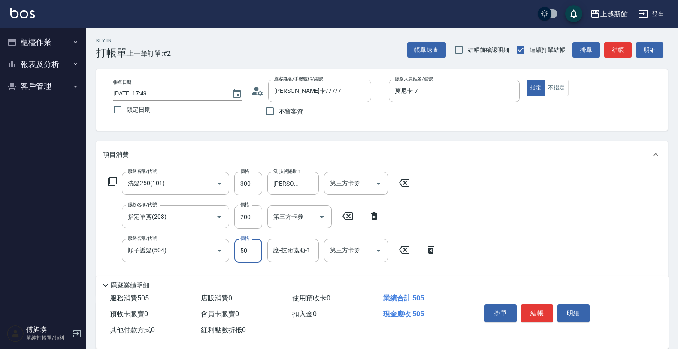
type input "500"
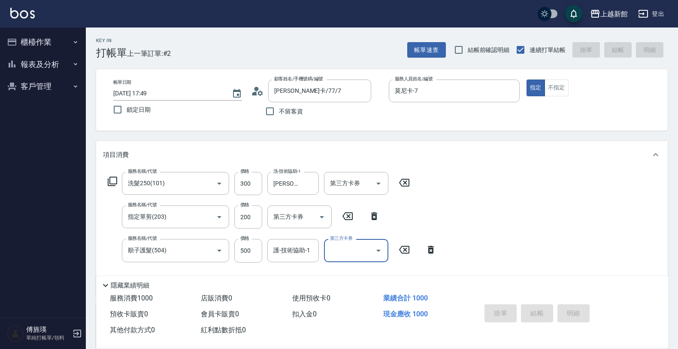
type input "2025/10/06 17:50"
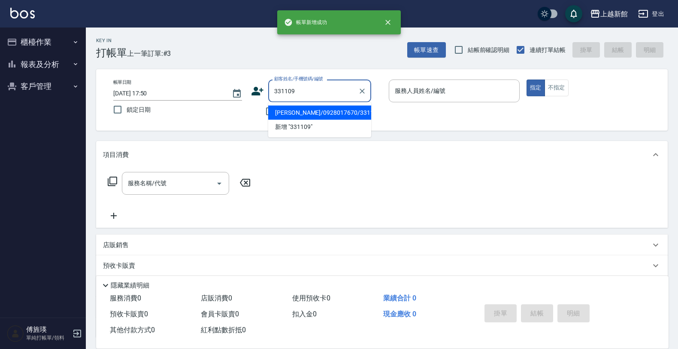
type input "陳玉琦/0928017670/331109"
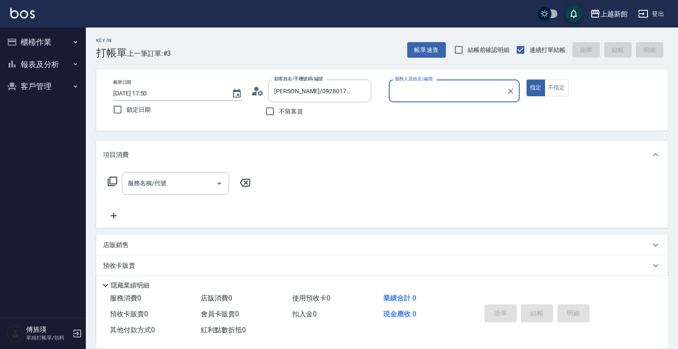
type input "蘿拉-1"
click at [527, 79] on button "指定" at bounding box center [536, 87] width 18 height 17
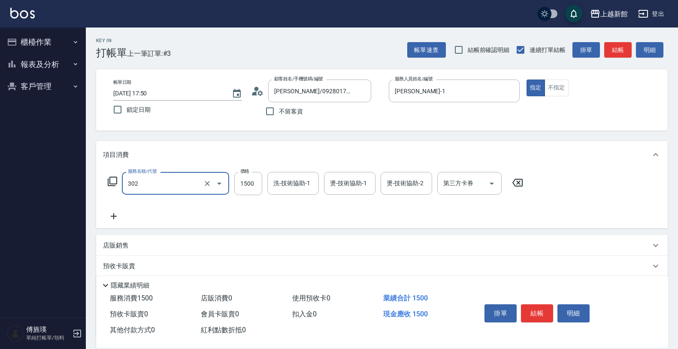
type input "設計燙髮(302)"
type input "2099"
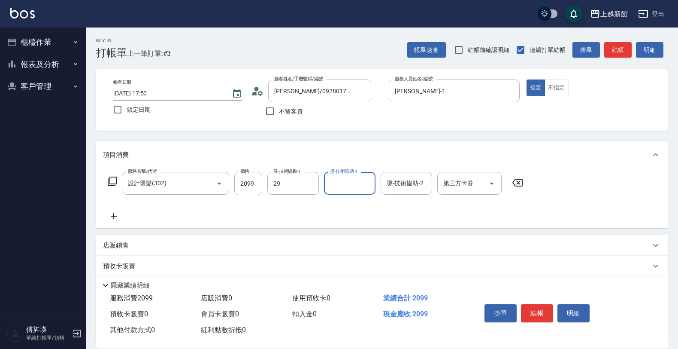
type input "馨妮-29"
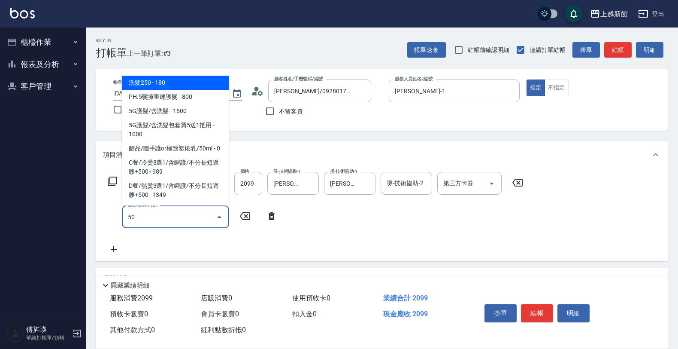
type input "508"
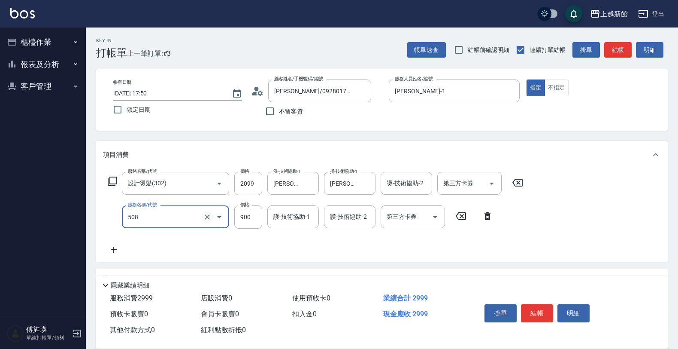
click at [207, 222] on button "Clear" at bounding box center [207, 217] width 12 height 12
click at [207, 219] on icon "Clear" at bounding box center [207, 217] width 9 height 9
type input "1"
type input "C2花漾深層護髮/新(516)"
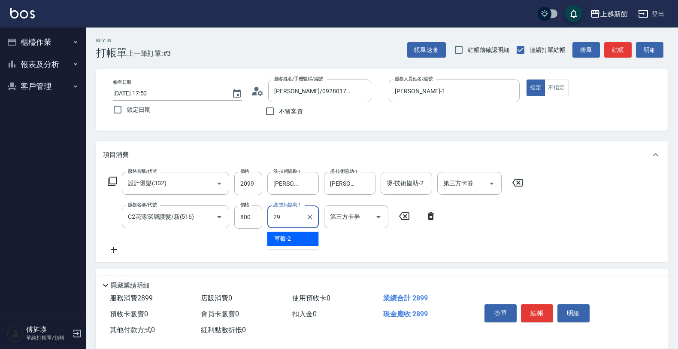
type input "馨妮-29"
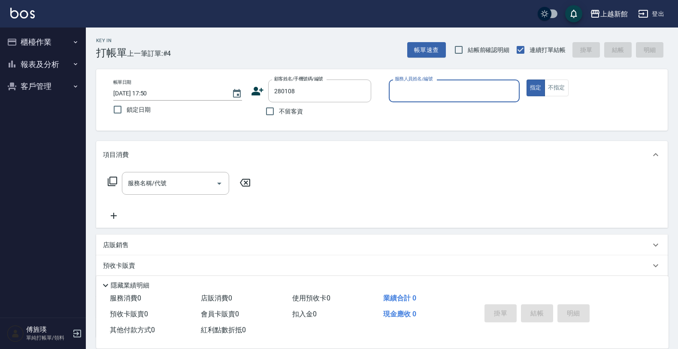
type input "黃若嫻/0986461990/280108"
type input "旌瑛-5"
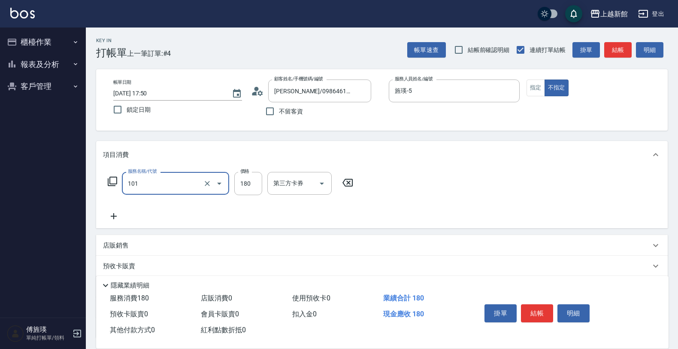
type input "洗髮250(101)"
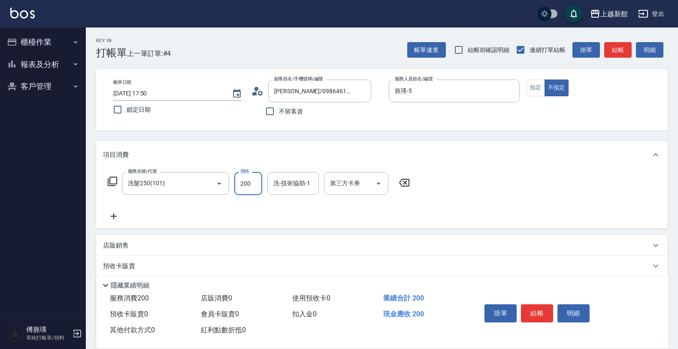
type input "200"
type input "小敏-24"
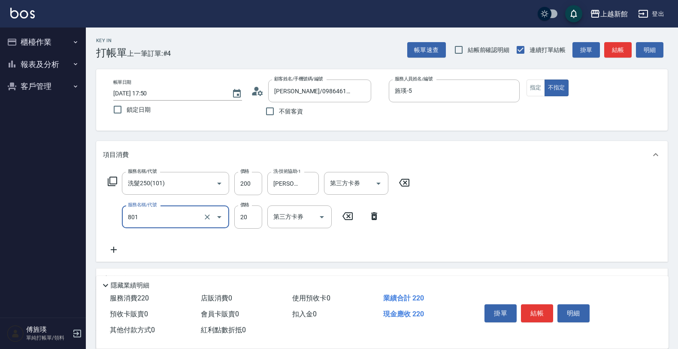
type input "潤絲(801)"
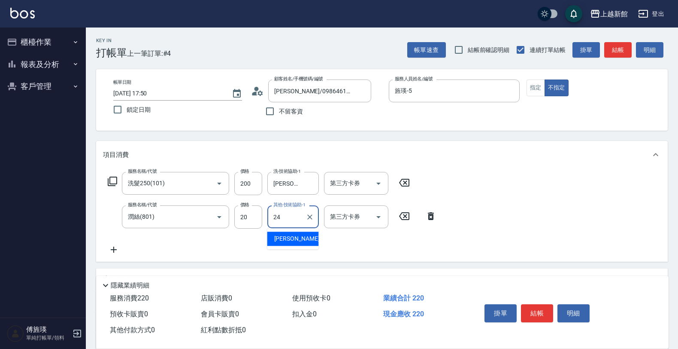
type input "小敏-24"
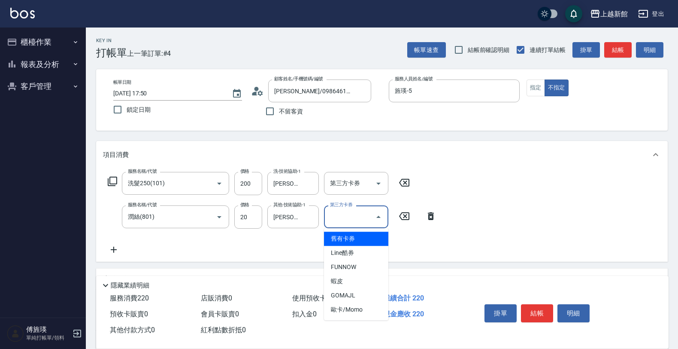
type input "舊有卡券"
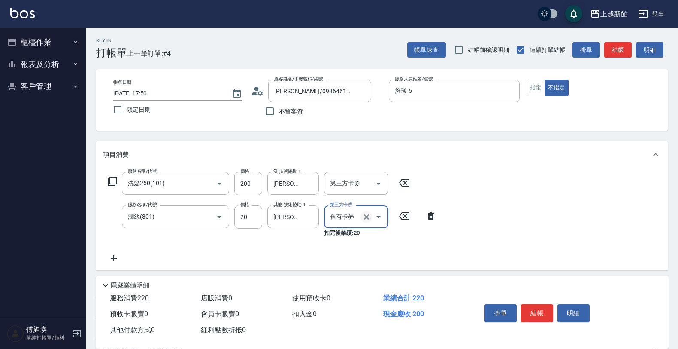
click at [365, 213] on icon "Clear" at bounding box center [366, 217] width 9 height 9
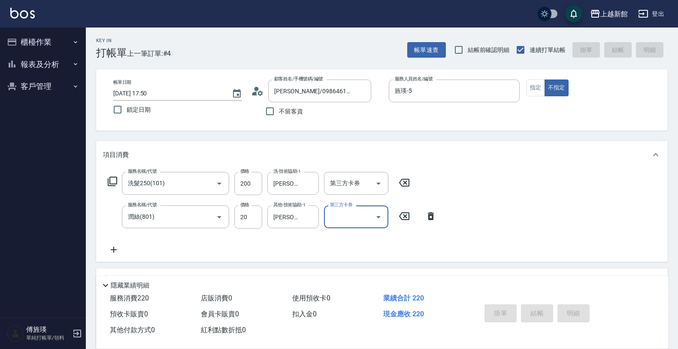
type input "2025/10/06 17:51"
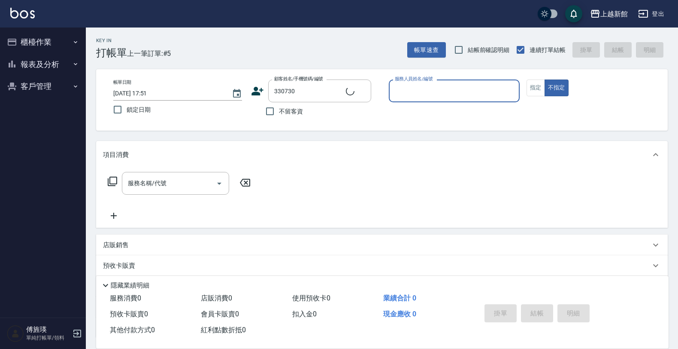
type input "鍾心榆/0925158859/330730"
type input "草莓-2"
click at [545, 79] on button "不指定" at bounding box center [557, 87] width 24 height 17
type button "false"
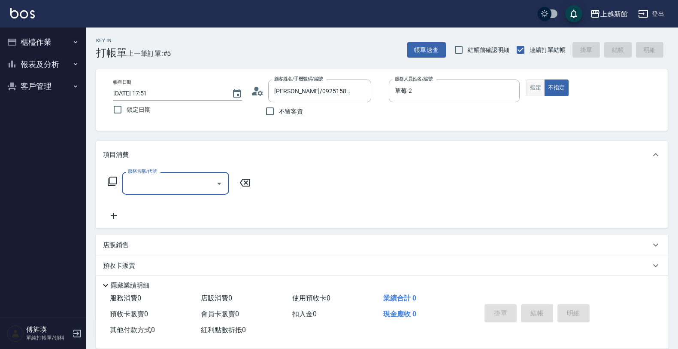
click at [536, 85] on button "指定" at bounding box center [536, 87] width 18 height 17
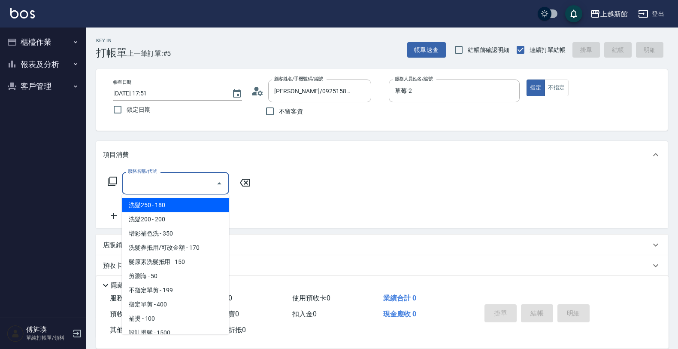
click at [157, 186] on input "服務名稱/代號" at bounding box center [169, 183] width 87 height 15
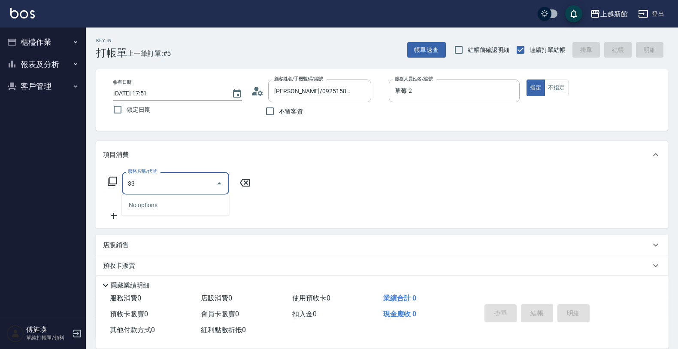
type input "3"
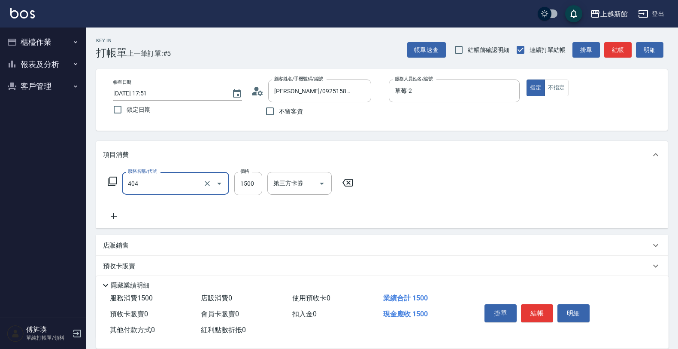
type input "設計染髮(404)"
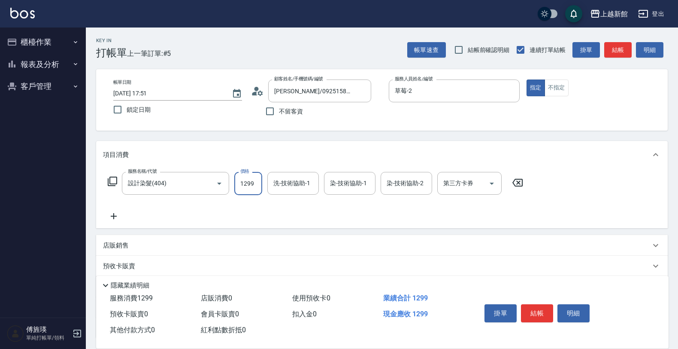
type input "1299"
type input "馨妮-29"
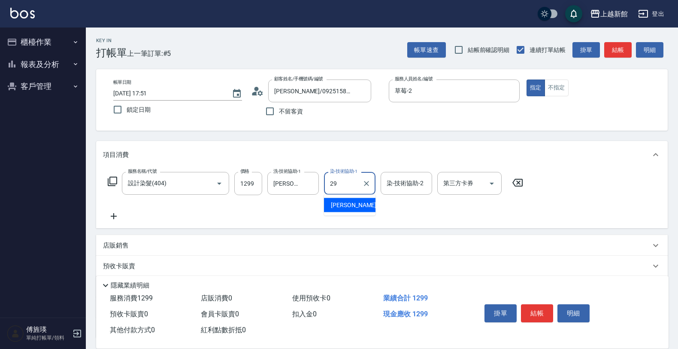
type input "馨妮-29"
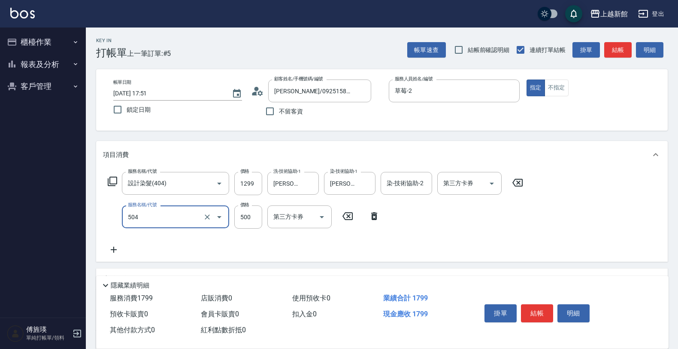
type input "順子護髮(504)"
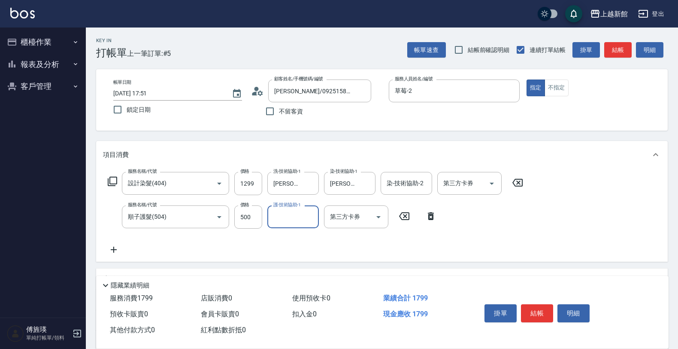
type input "5"
type input "馨妮-29"
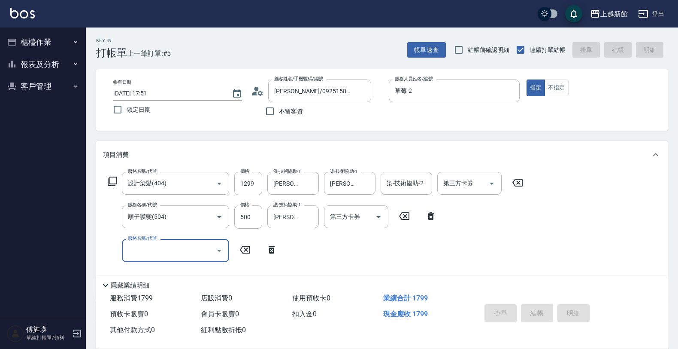
type input "2025/10/06 17:52"
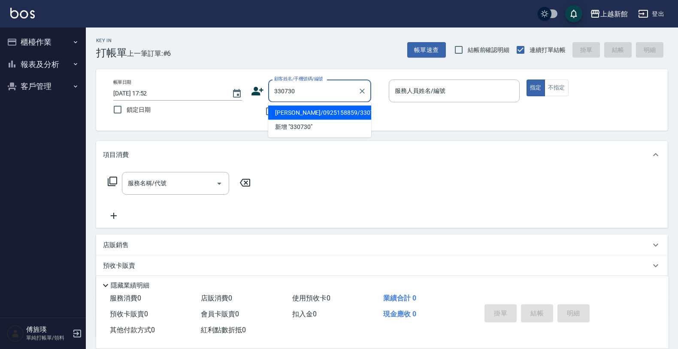
type input "鍾心榆/0925158859/330730"
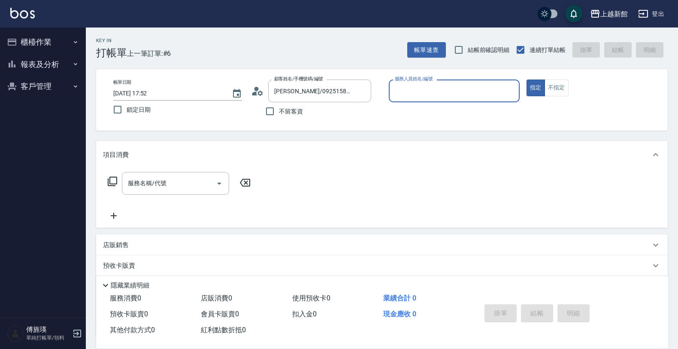
type input "草莓-2"
click at [527, 79] on button "指定" at bounding box center [536, 87] width 18 height 17
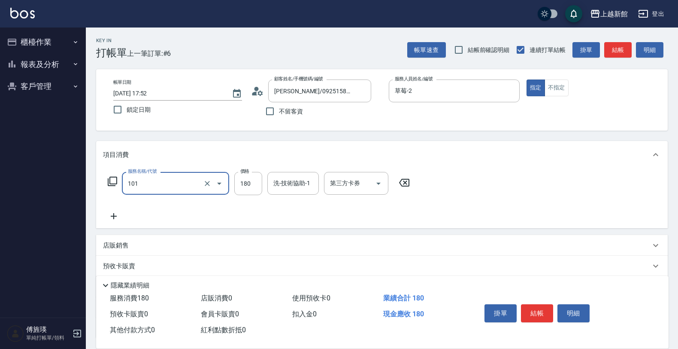
type input "洗髮250(101)"
type input "200"
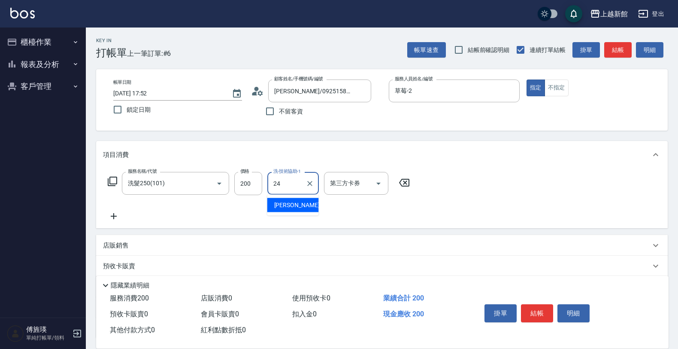
type input "小敏-24"
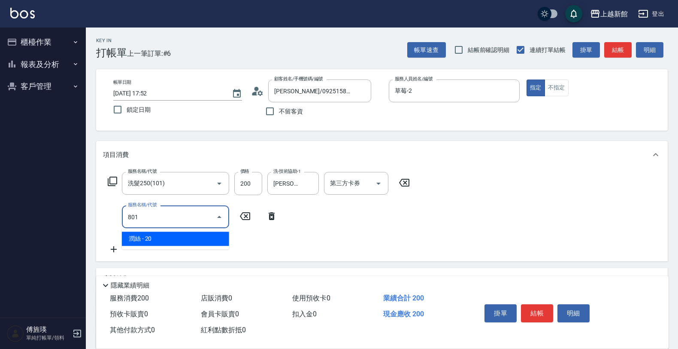
type input "潤絲(801)"
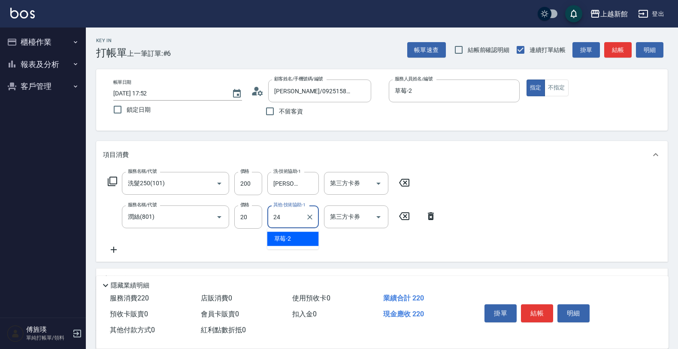
type input "小敏-24"
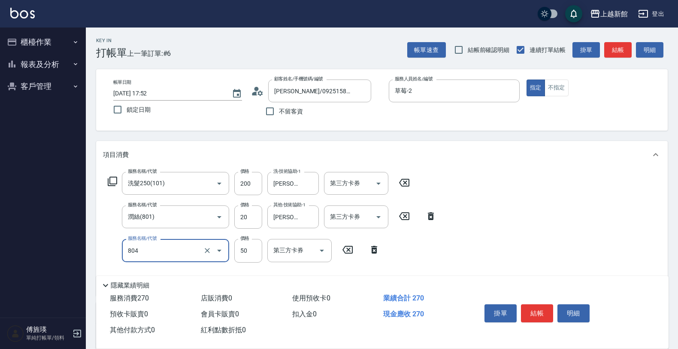
type input "吹捲/夾直/青捲/電棒/夾玉米鬚(804)"
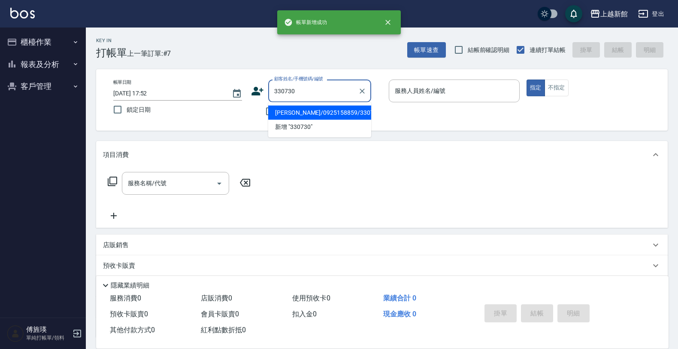
type input "鍾心榆/0925158859/330730"
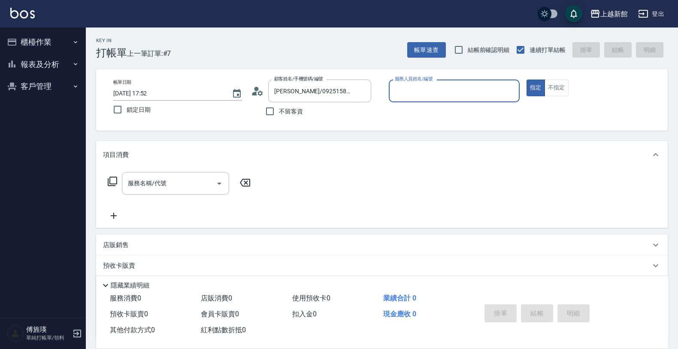
type input "草莓-2"
click at [527, 79] on button "指定" at bounding box center [536, 87] width 18 height 17
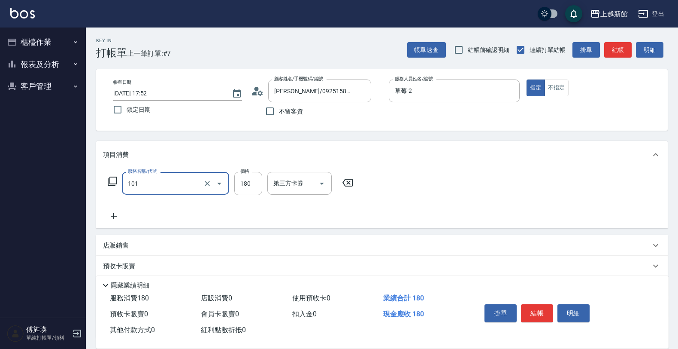
type input "洗髮250(101)"
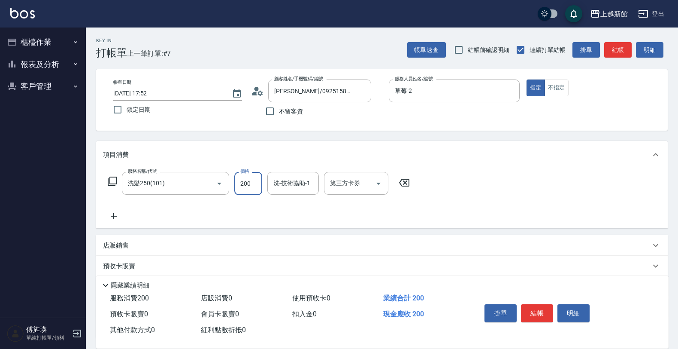
type input "200"
type input "小敏-24"
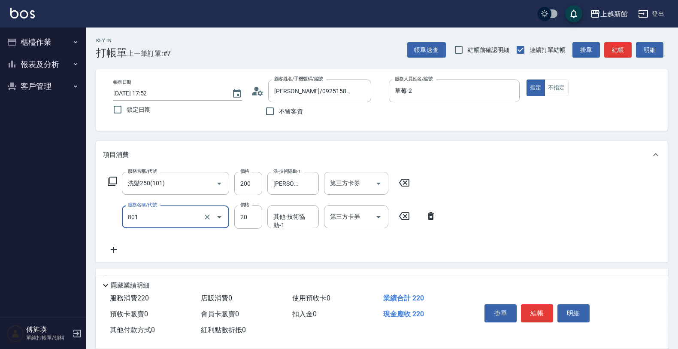
type input "潤絲(801)"
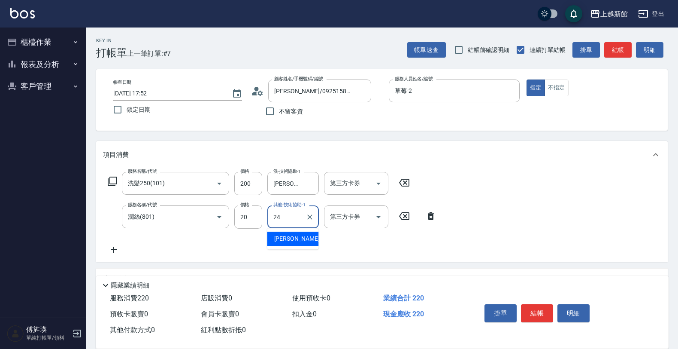
type input "小敏-24"
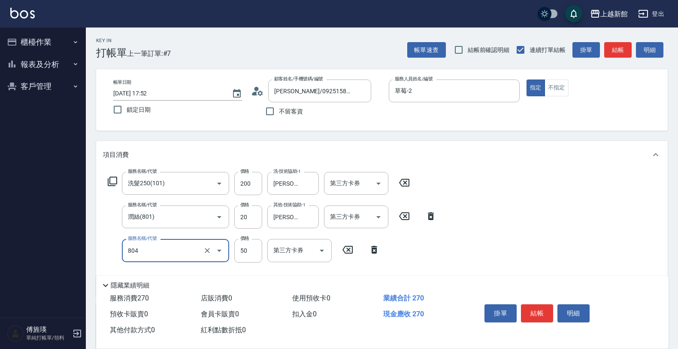
type input "吹捲/夾直/青捲/電棒/夾玉米鬚(804)"
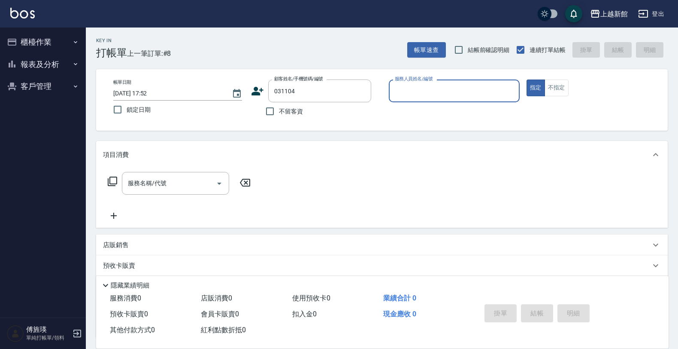
type input "鄒念佑/0983515381/031104"
type input "草莓-2"
click at [527, 79] on button "指定" at bounding box center [536, 87] width 18 height 17
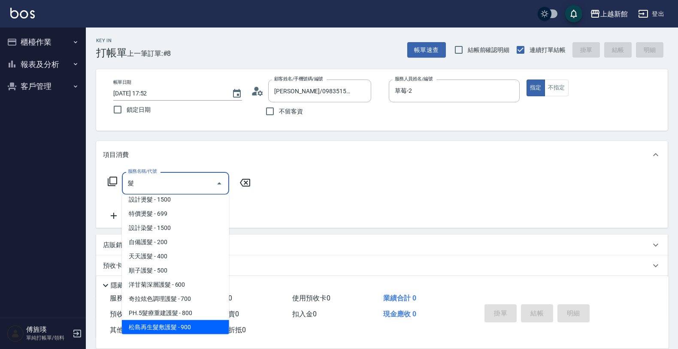
scroll to position [76, 0]
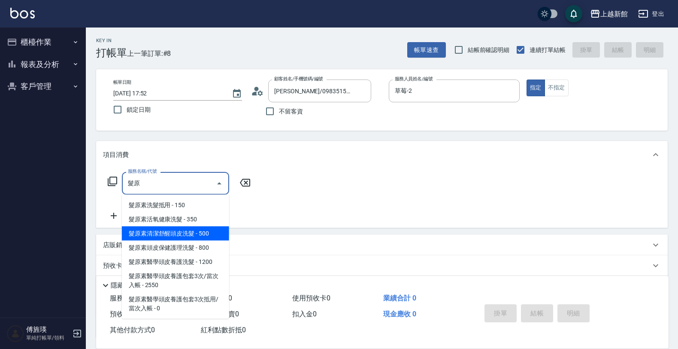
click at [175, 230] on span "髮原素清潔舒醒頭皮洗髮 - 500" at bounding box center [175, 233] width 107 height 14
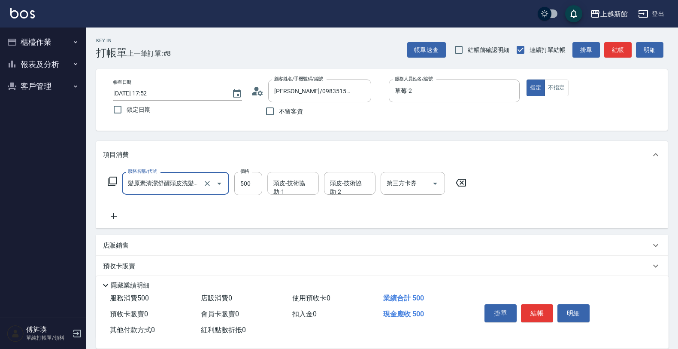
type input "髮原素清潔舒醒頭皮洗髮(603)"
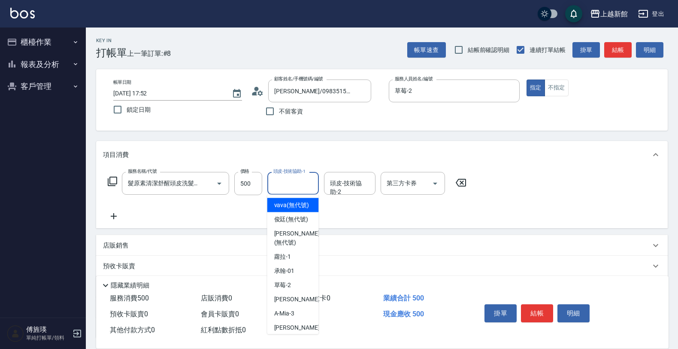
click at [286, 190] on input "頭皮-技術協助-1" at bounding box center [293, 183] width 44 height 15
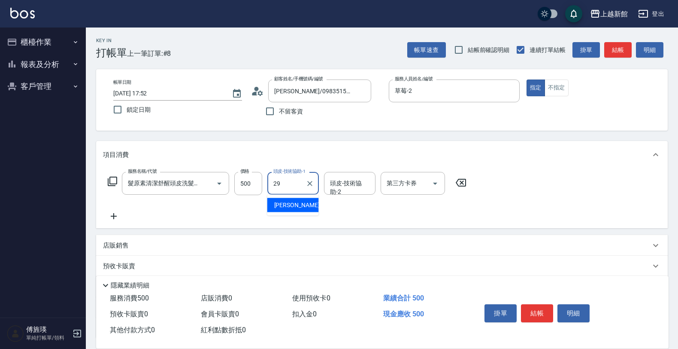
type input "馨妮-29"
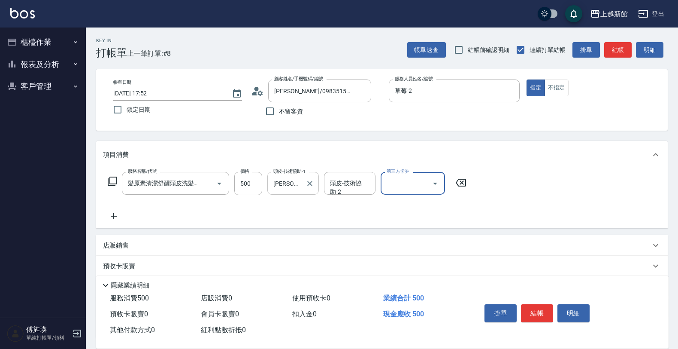
scroll to position [0, 0]
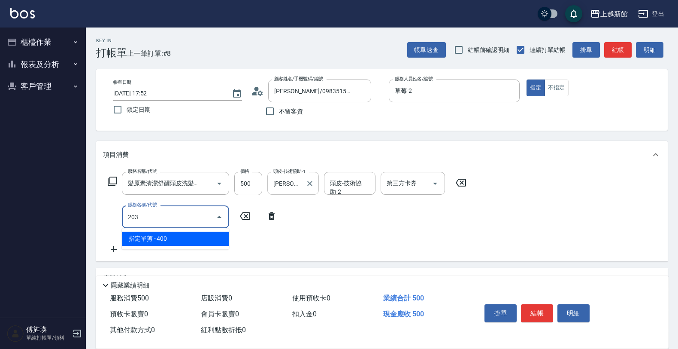
type input "指定單剪(203)"
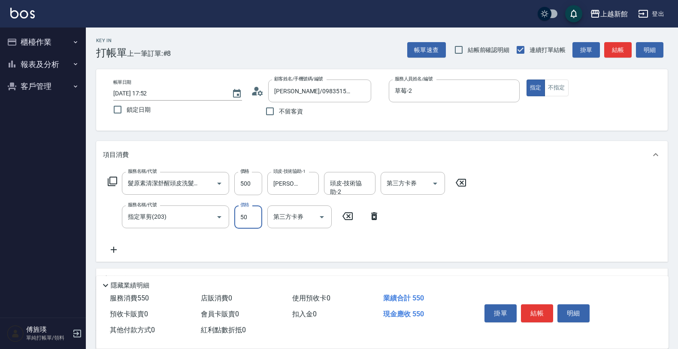
click at [253, 224] on input "50" at bounding box center [248, 216] width 28 height 23
type input "500"
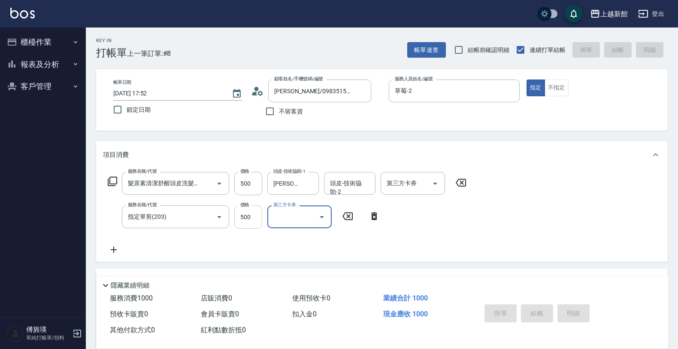
type input "2025/10/06 17:54"
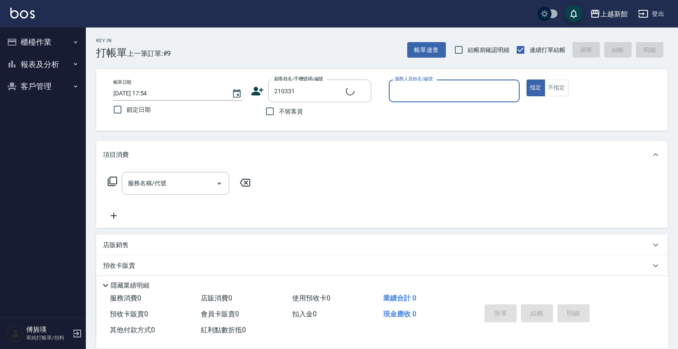
type input "羅紫云/0971759551/210331"
type input "旌瑛-5"
click at [527, 79] on button "指定" at bounding box center [536, 87] width 18 height 17
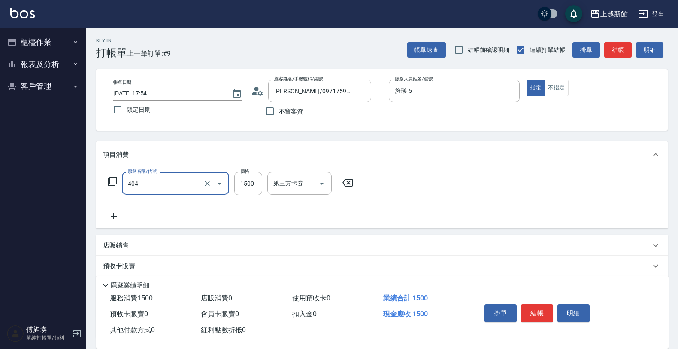
type input "設計染髮(404)"
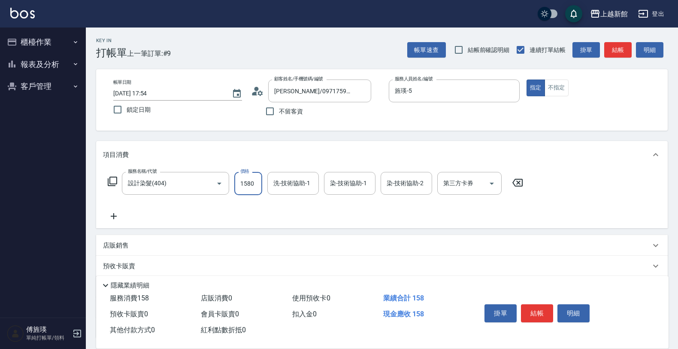
type input "1580"
type input "小敏-24"
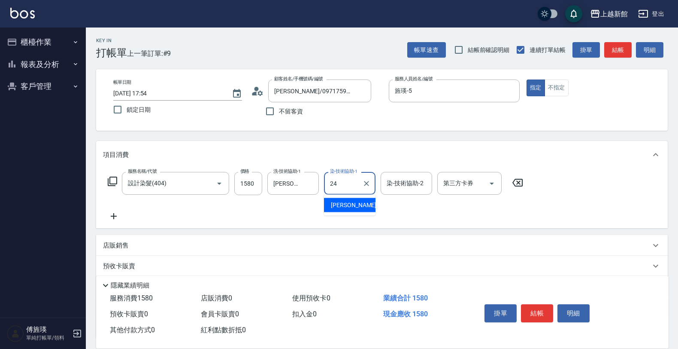
type input "小敏-24"
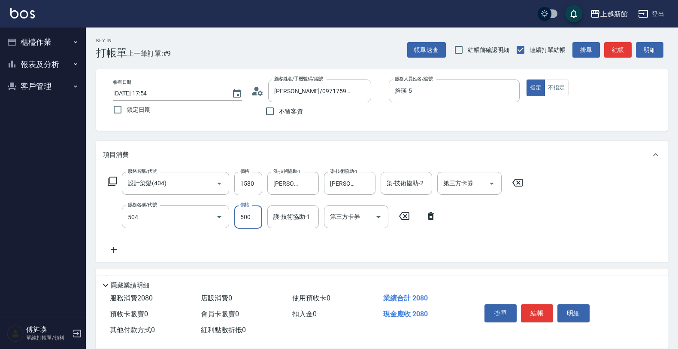
type input "順子護髮(504)"
type input "小敏-24"
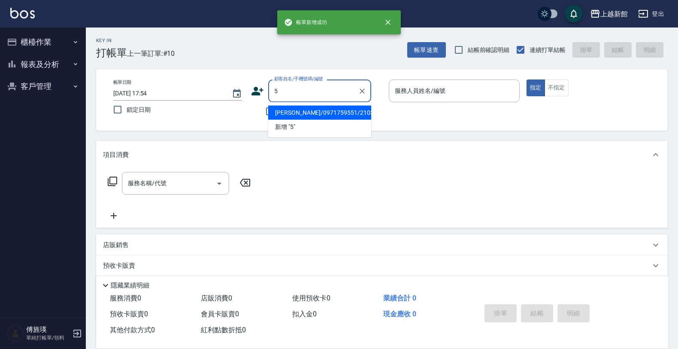
type input "羅紫云/0971759551/210331"
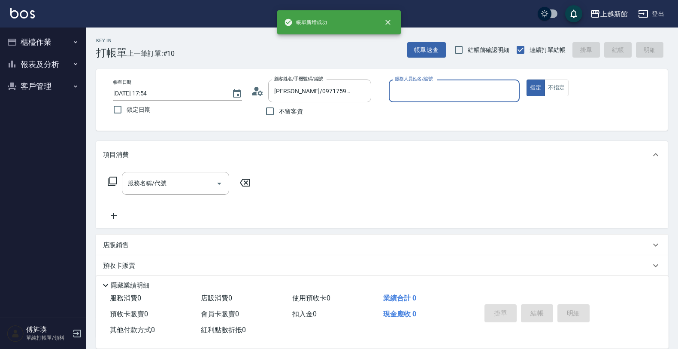
type input "旌瑛-5"
type input "龍蝦/0903917638/5"
click at [527, 79] on button "指定" at bounding box center [536, 87] width 18 height 17
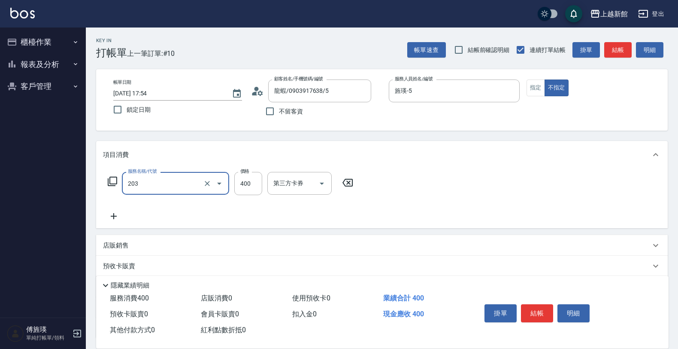
type input "指定單剪(203)"
type input "199"
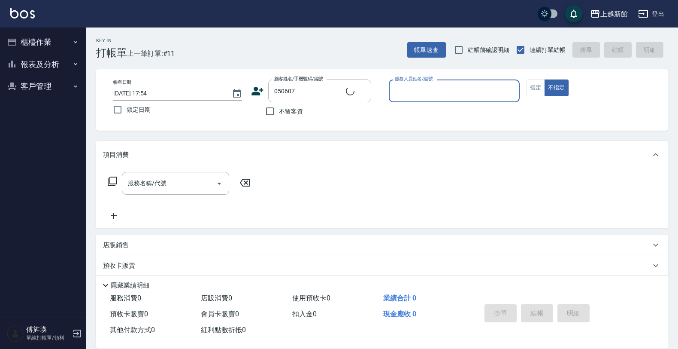
type input "陳蘭芳/0916971005/050607"
type input "蘿拉-1"
click at [545, 79] on button "不指定" at bounding box center [557, 87] width 24 height 17
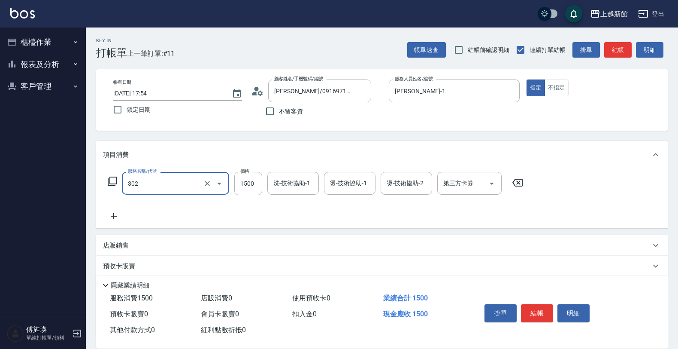
type input "設計燙髮(302)"
type input "2000"
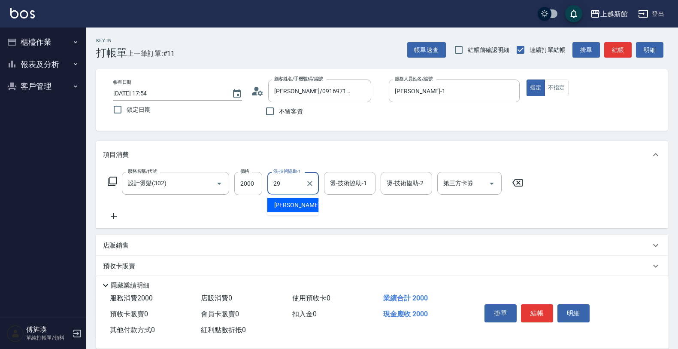
type input "馨妮-29"
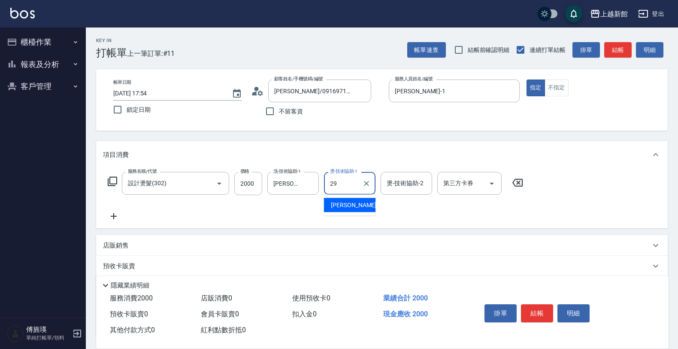
type input "馨妮-29"
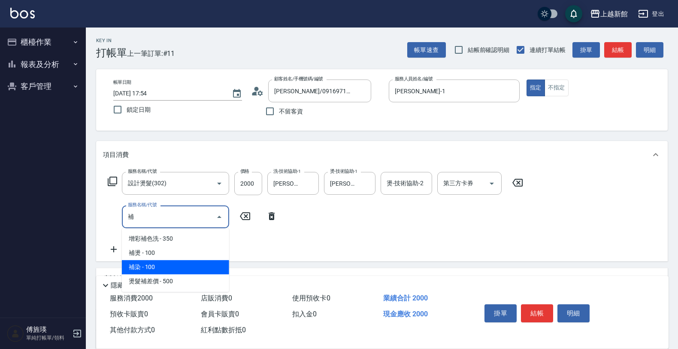
click at [203, 268] on span "補染 - 100" at bounding box center [175, 267] width 107 height 14
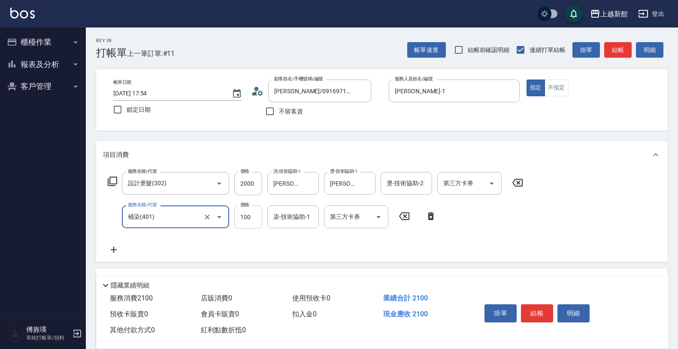
type input "補染(401)"
click at [254, 222] on input "100" at bounding box center [248, 216] width 28 height 23
type input "1200"
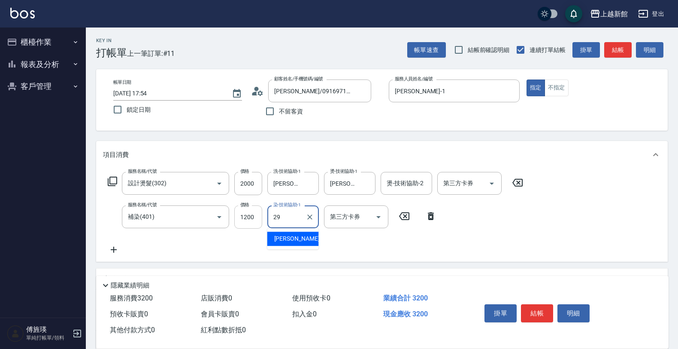
type input "馨妮-29"
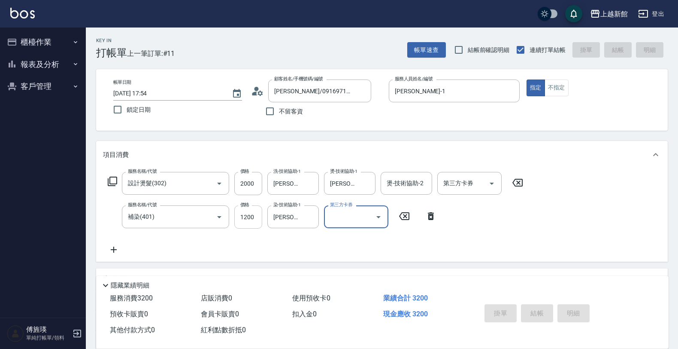
type input "2025/10/06 17:55"
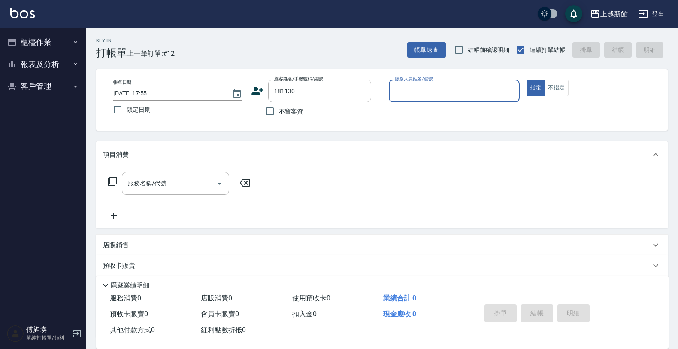
type input "吳愷/0975701913/181130"
type input "黃柏森-18"
click at [527, 79] on button "指定" at bounding box center [536, 87] width 18 height 17
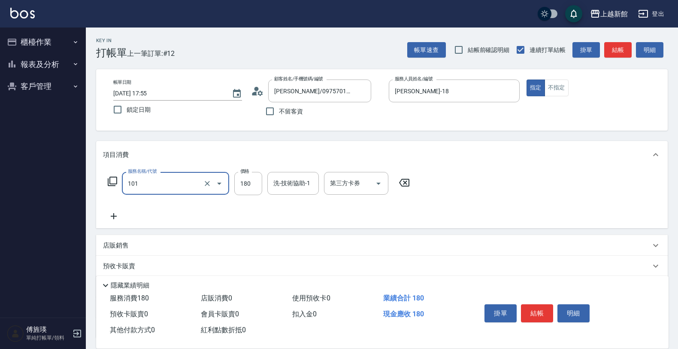
type input "洗髮250(101)"
click at [250, 186] on input "18" at bounding box center [248, 183] width 28 height 23
type input "300"
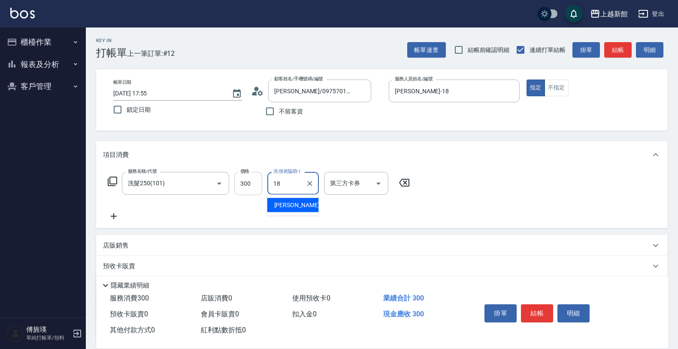
type input "黃柏森-18"
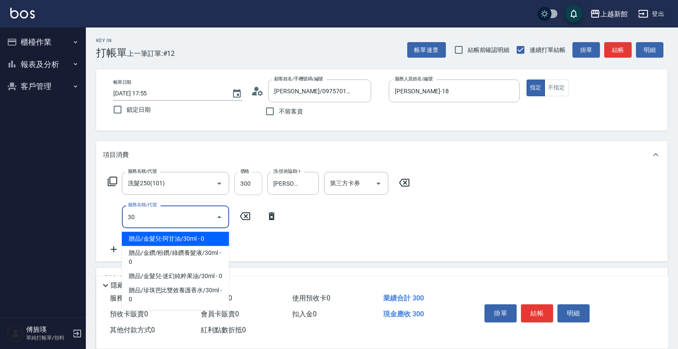
type input "3"
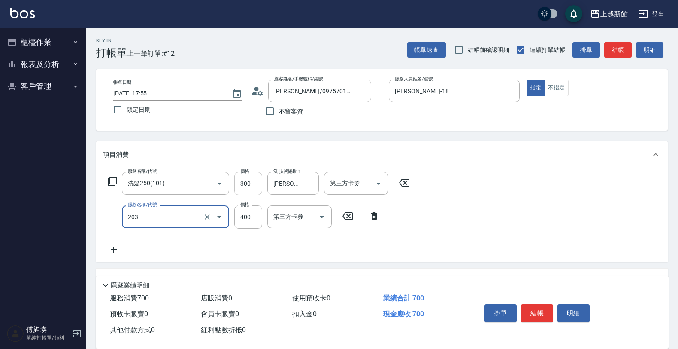
type input "指定單剪(203)"
type input "400"
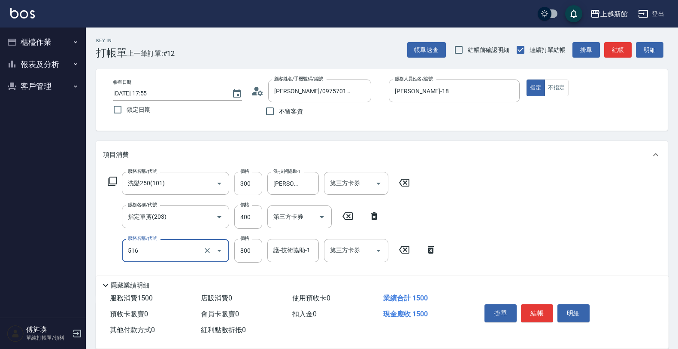
type input "C2花漾深層護髮/新(516)"
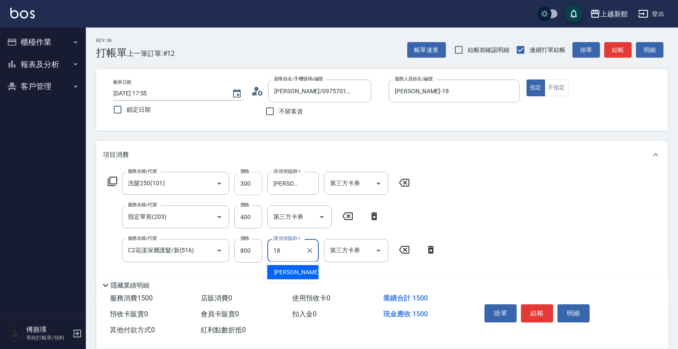
type input "黃柏森-18"
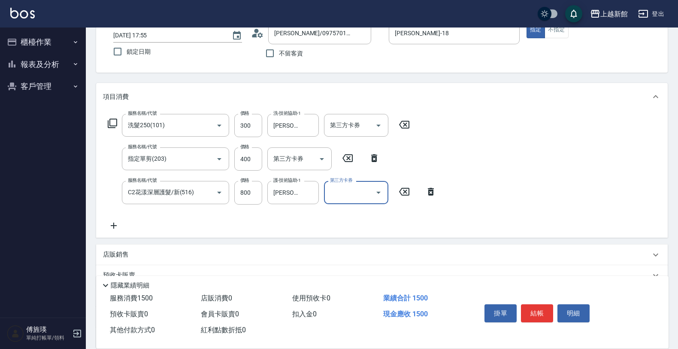
scroll to position [107, 0]
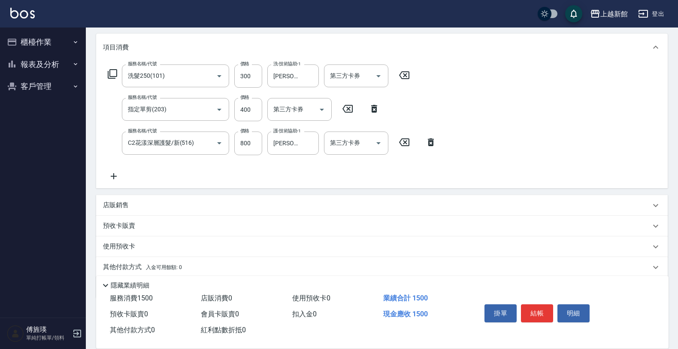
click at [138, 201] on div "店販銷售" at bounding box center [377, 205] width 548 height 9
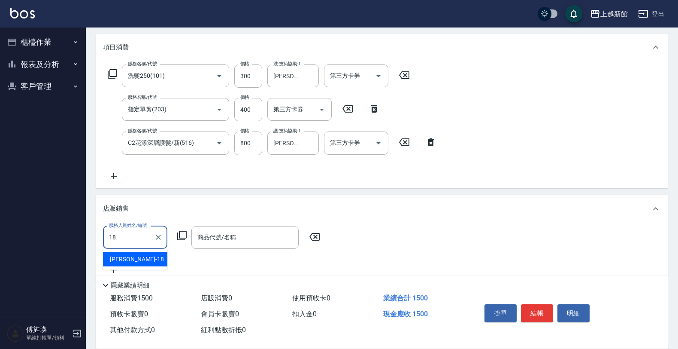
type input "黃柏森-18"
click at [179, 230] on icon at bounding box center [182, 235] width 10 height 10
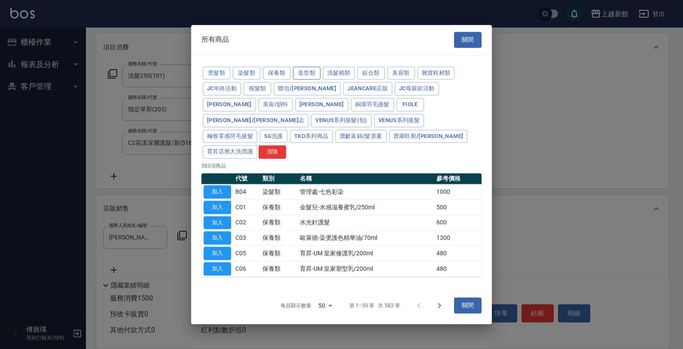
click at [310, 76] on button "造型類" at bounding box center [306, 73] width 27 height 13
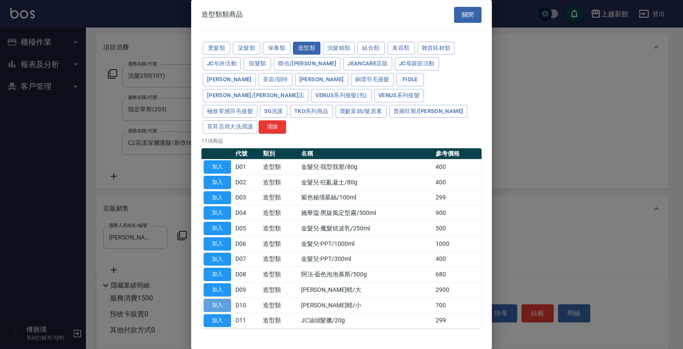
click at [224, 298] on button "加入" at bounding box center [217, 304] width 27 height 13
type input "[PERSON_NAME]蜡/小"
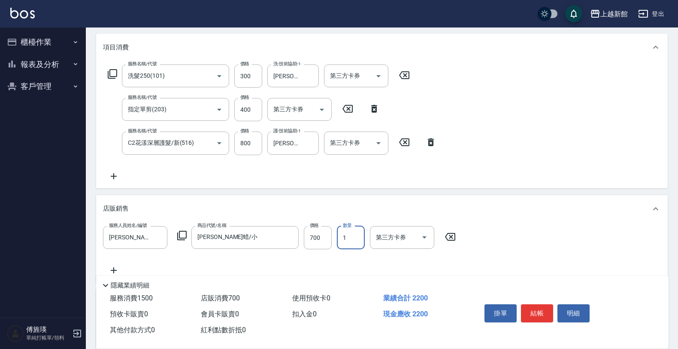
click at [353, 243] on input "1" at bounding box center [351, 237] width 28 height 23
click at [321, 234] on input "700" at bounding box center [318, 237] width 28 height 23
type input "500"
type input "2025/10/06 17:56"
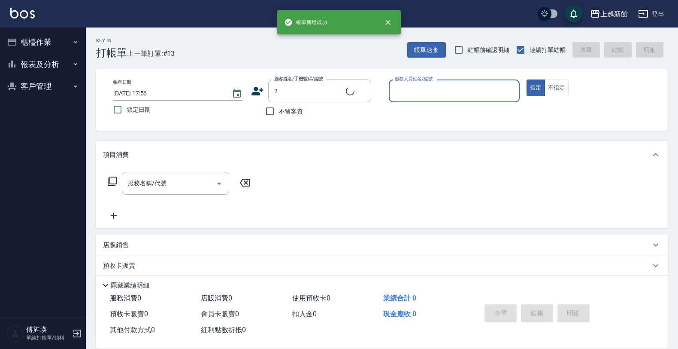
type input "店花草霉/0930557925/2"
type input "草莓-2"
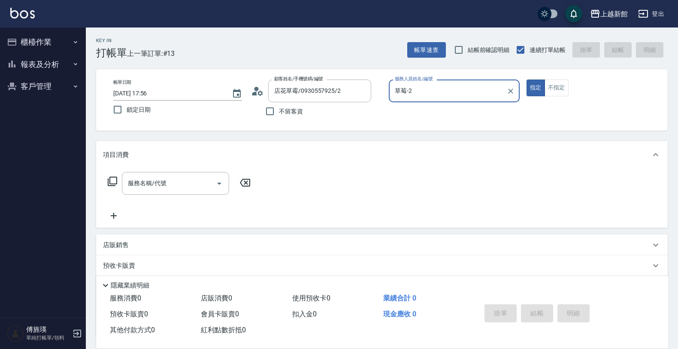
click at [527, 79] on button "指定" at bounding box center [536, 87] width 18 height 17
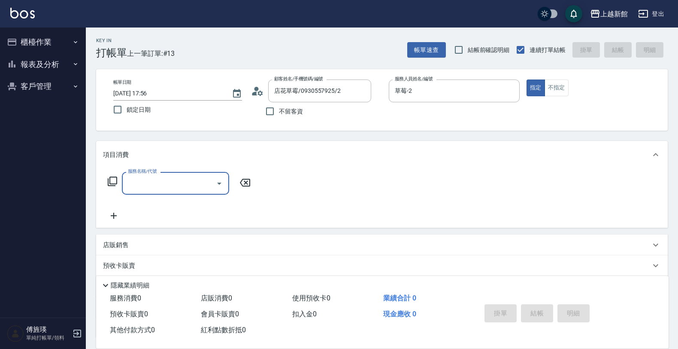
type input "0"
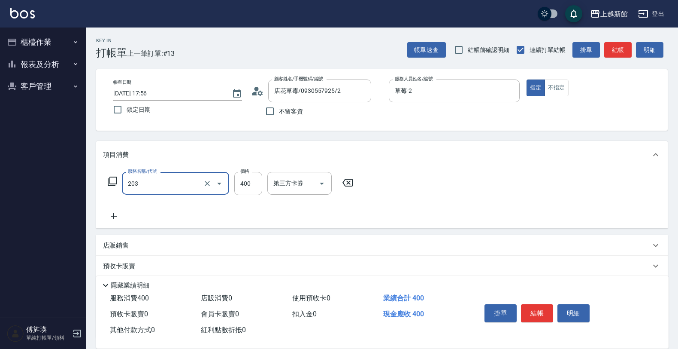
type input "指定單剪(203)"
type input "300"
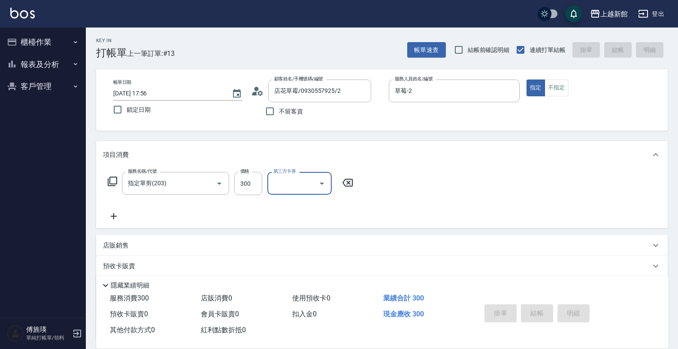
type input "2025/10/06 17:57"
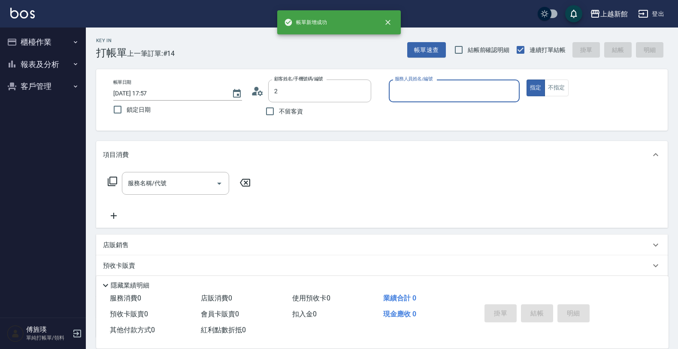
type input "店花草霉/0930557925/2"
type input "草莓-2"
click at [527, 79] on button "指定" at bounding box center [536, 87] width 18 height 17
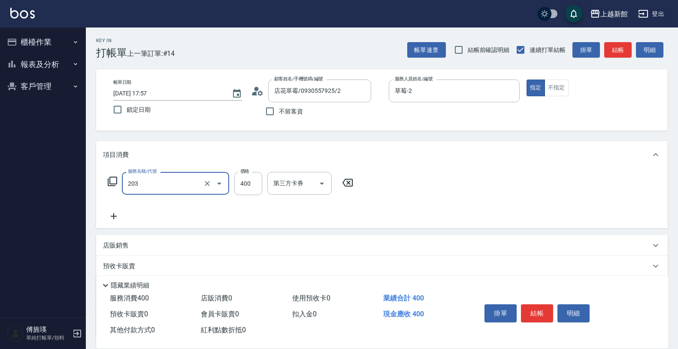
type input "指定單剪(203)"
type input "300"
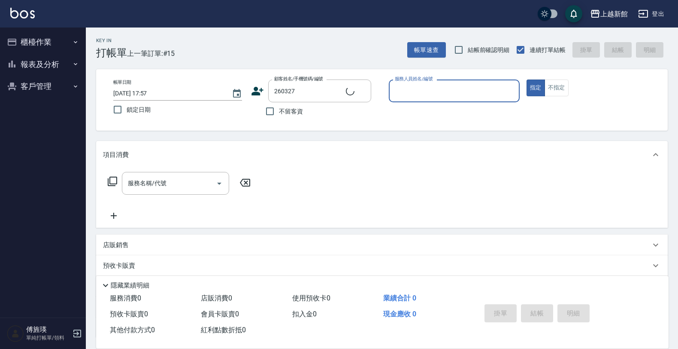
type input "李玉仙/0979270327/260327"
type input "旌瑛-5"
click at [527, 79] on button "指定" at bounding box center [536, 87] width 18 height 17
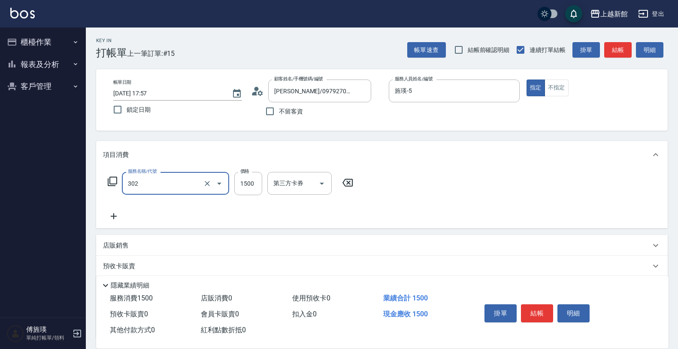
type input "設計燙髮(302)"
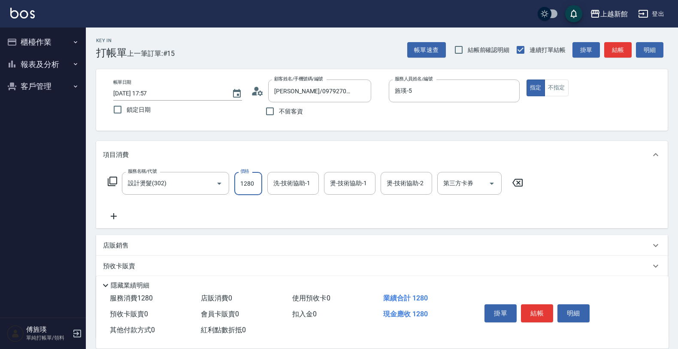
type input "1280"
type input "小敏-24"
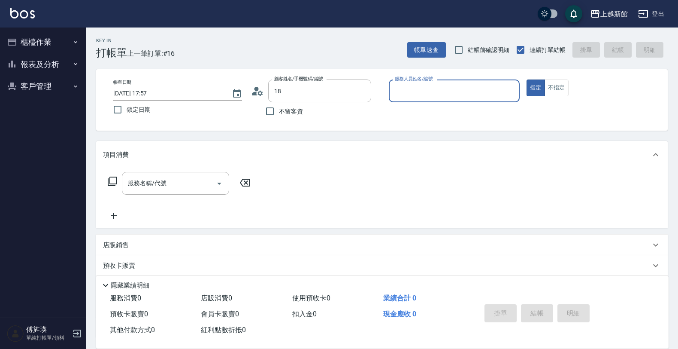
type input "ksen/095165468/18"
type input "黃柏森-18"
click at [527, 79] on button "指定" at bounding box center [536, 87] width 18 height 17
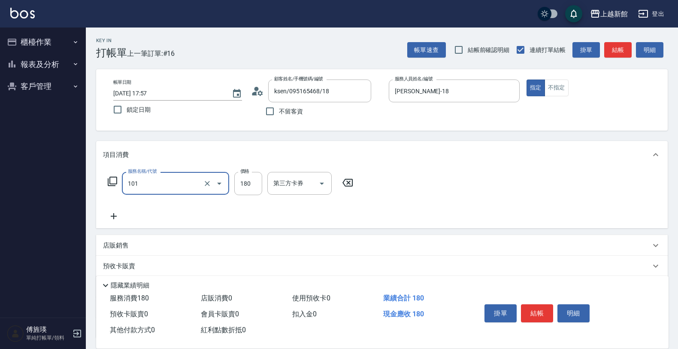
type input "洗髮250(101)"
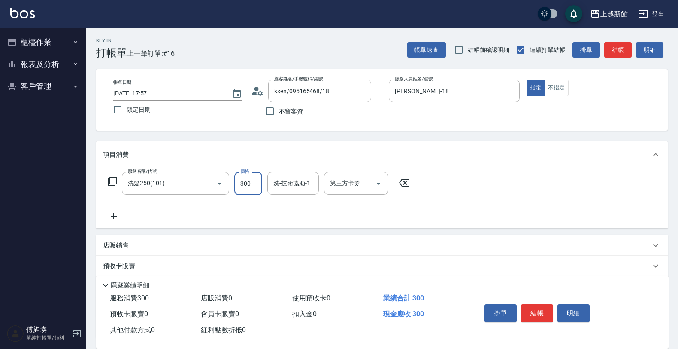
type input "300"
type input "小敏-24"
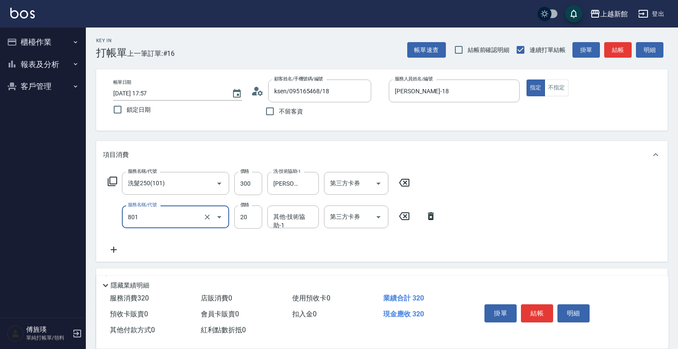
type input "潤絲(801)"
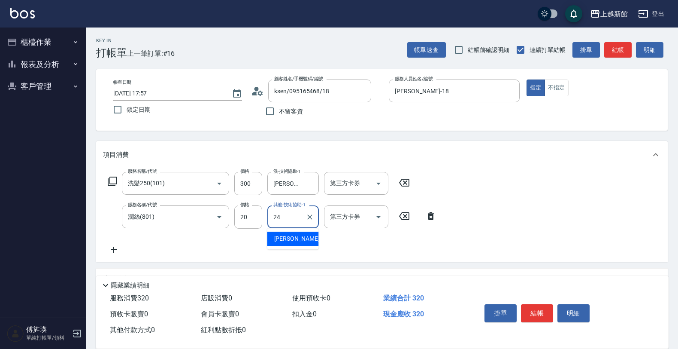
type input "小敏-24"
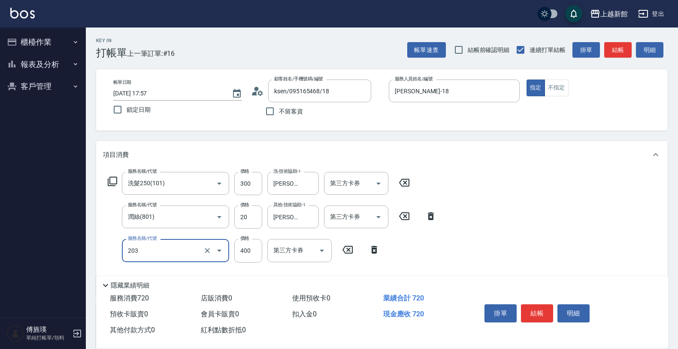
type input "指定單剪(203)"
type input "300"
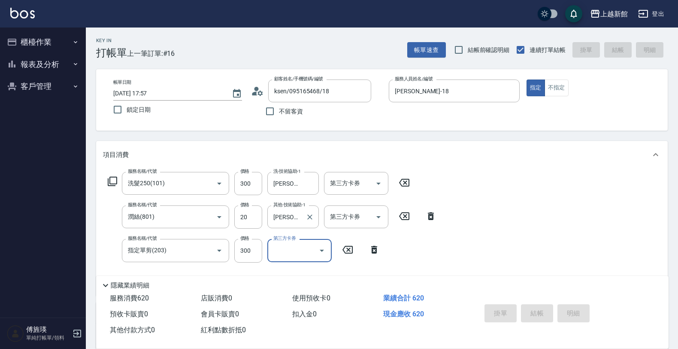
type input "2025/10/06 17:58"
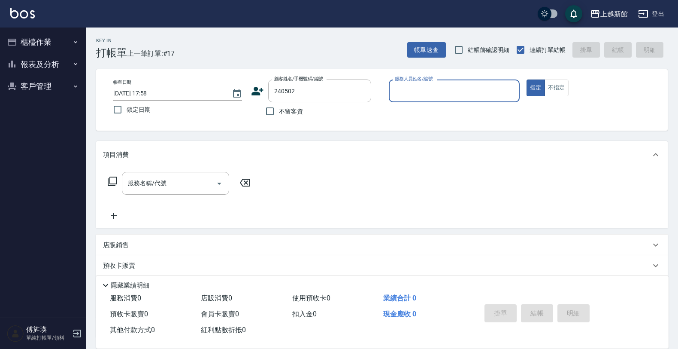
type input "陳韻如/0921260502/240502"
type input "草莓-2"
click at [527, 79] on button "指定" at bounding box center [536, 87] width 18 height 17
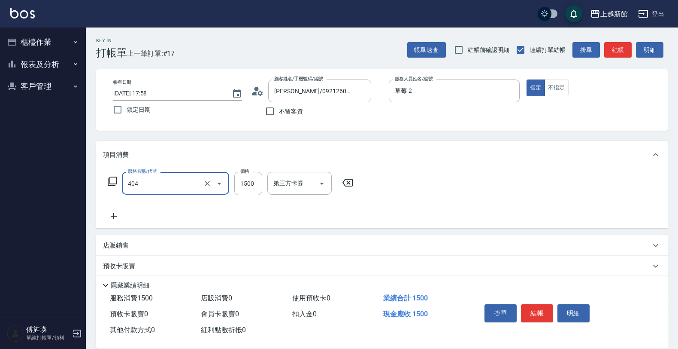
type input "設計染髮(404)"
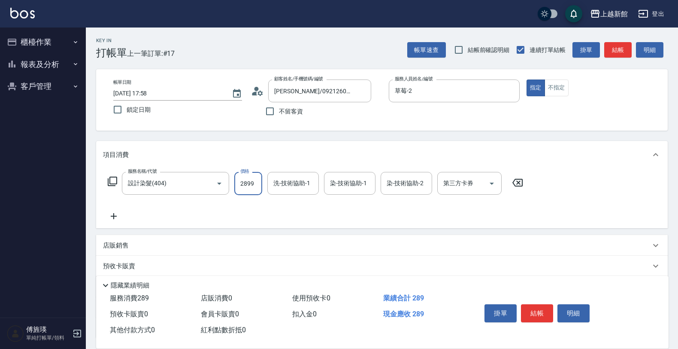
type input "2899"
type input "馨妮-29"
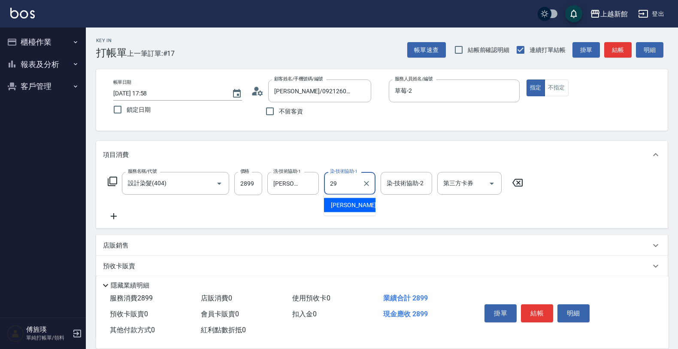
type input "馨妮-29"
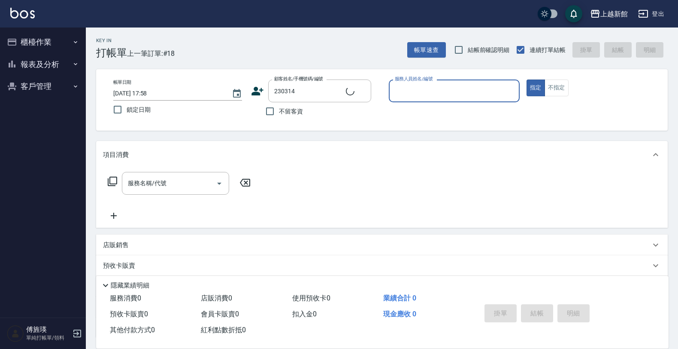
type input "林依瑩/0963533637/230314"
type input "旌瑛-5"
click at [527, 79] on button "指定" at bounding box center [536, 87] width 18 height 17
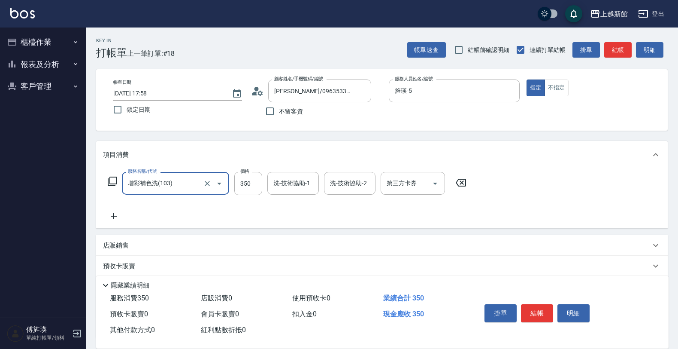
type input "增彩補色洗(103)"
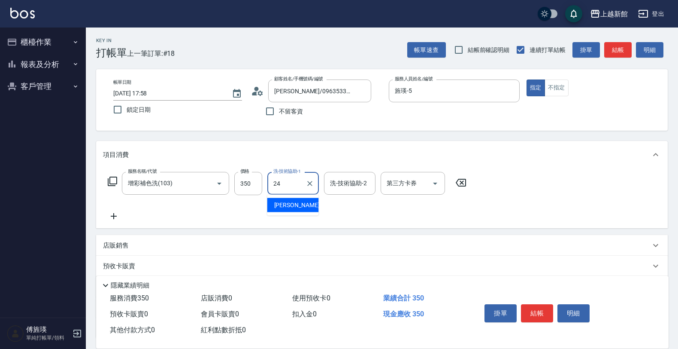
type input "小敏-24"
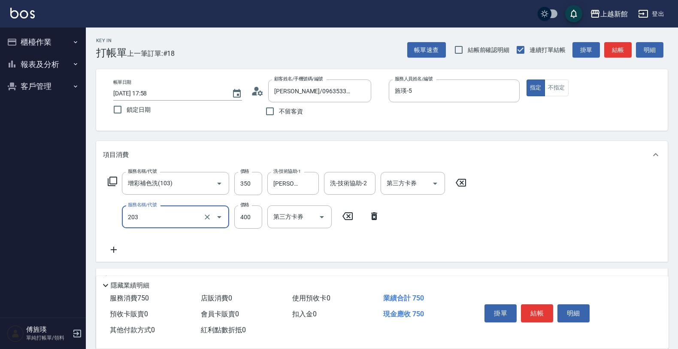
type input "指定單剪(203)"
type input "200"
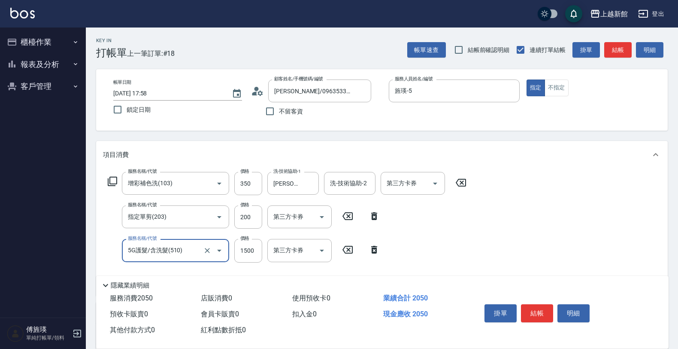
type input "5G護髮/含洗髮(510)"
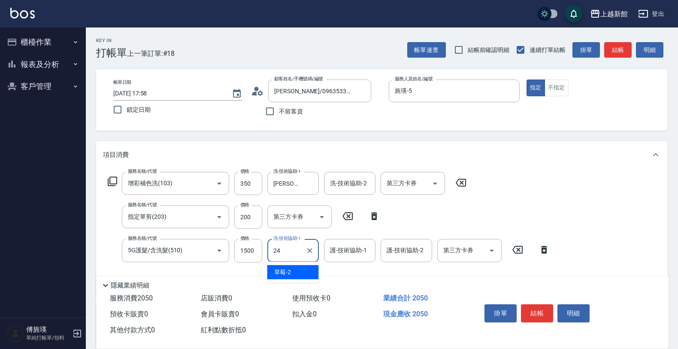
type input "小敏-24"
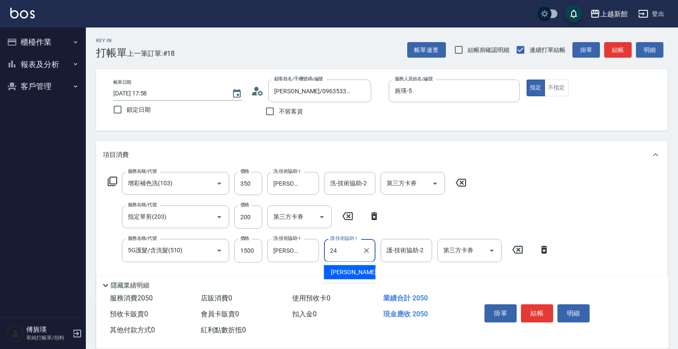
type input "小敏-24"
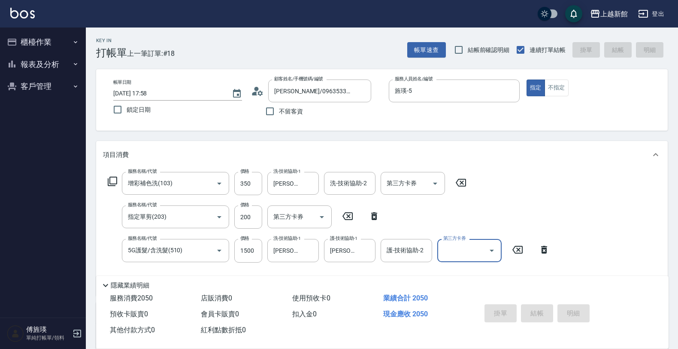
type input "2025/10/06 17:59"
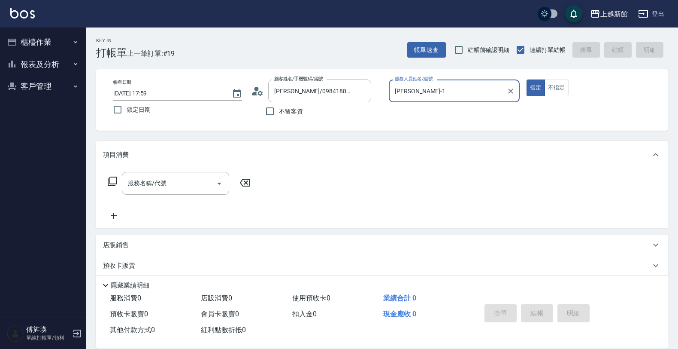
click at [527, 79] on button "指定" at bounding box center [536, 87] width 18 height 17
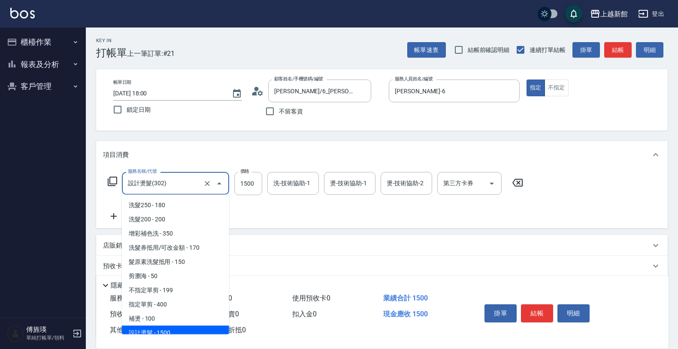
click at [184, 180] on input "設計燙髮(302)" at bounding box center [164, 183] width 76 height 15
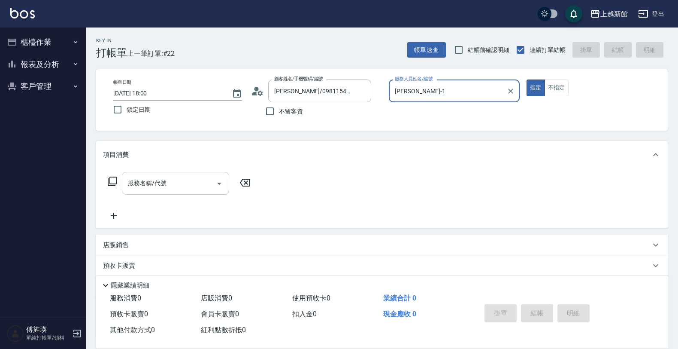
click at [527, 79] on button "指定" at bounding box center [536, 87] width 18 height 17
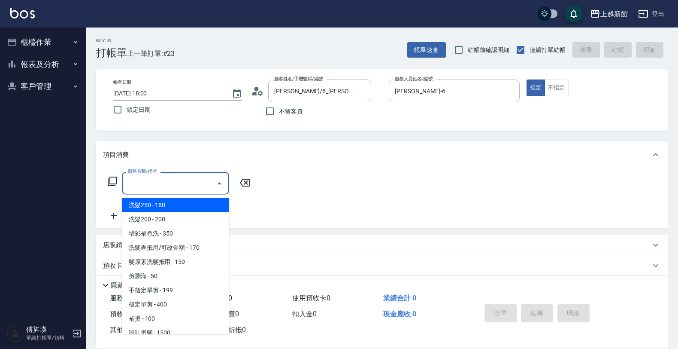
drag, startPoint x: 181, startPoint y: 176, endPoint x: 189, endPoint y: 156, distance: 21.9
click at [181, 176] on input "服務名稱/代號" at bounding box center [169, 183] width 87 height 15
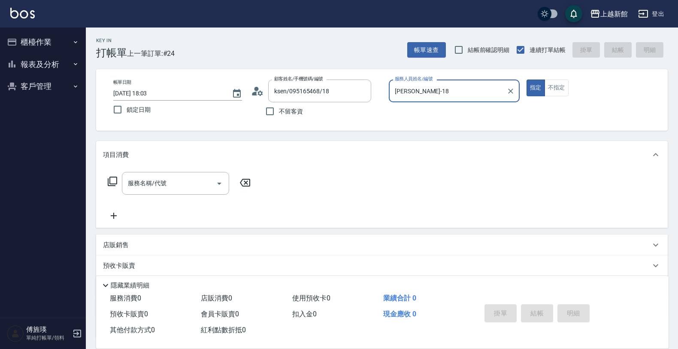
click at [527, 79] on button "指定" at bounding box center [536, 87] width 18 height 17
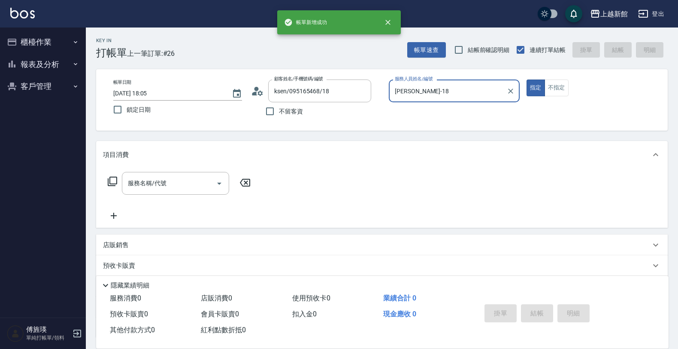
click at [527, 79] on button "指定" at bounding box center [536, 87] width 18 height 17
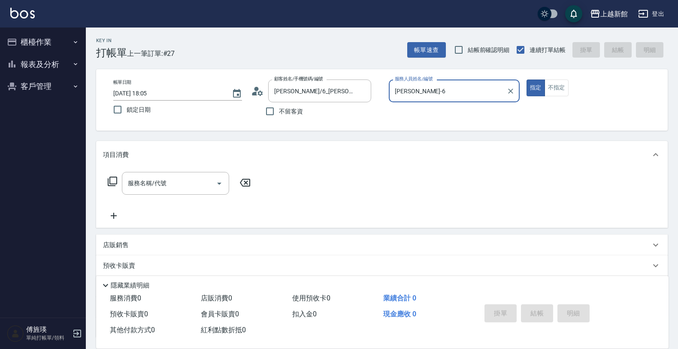
click at [527, 79] on button "指定" at bounding box center [536, 87] width 18 height 17
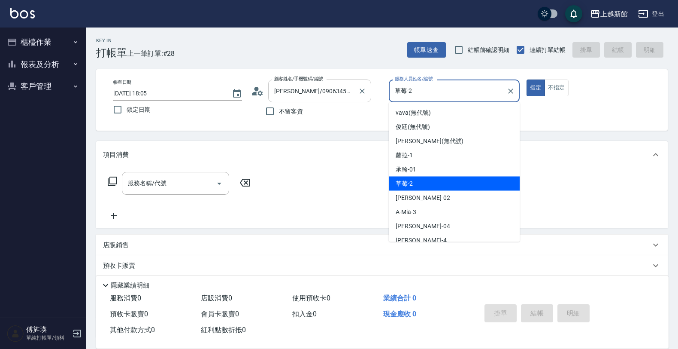
drag, startPoint x: 387, startPoint y: 92, endPoint x: 333, endPoint y: 88, distance: 54.2
click at [320, 98] on div "帳單日期 2025/10/06 18:05 鎖定日期 顧客姓名/手機號碼/編號 龍潔如/0906345528/080214 顧客姓名/手機號碼/編號 不留客資…" at bounding box center [381, 99] width 551 height 41
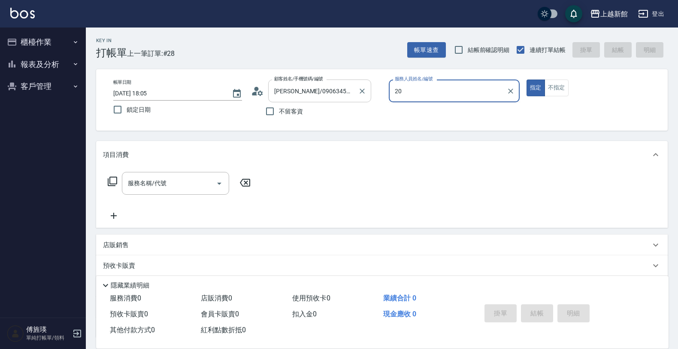
click at [527, 79] on button "指定" at bounding box center [536, 87] width 18 height 17
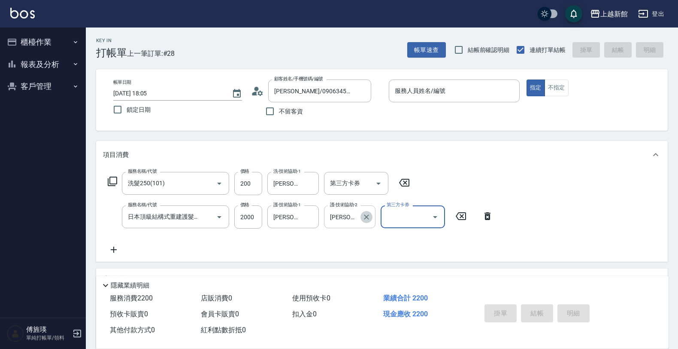
drag, startPoint x: 370, startPoint y: 219, endPoint x: 364, endPoint y: 215, distance: 7.6
click at [365, 215] on icon "Clear" at bounding box center [366, 217] width 9 height 9
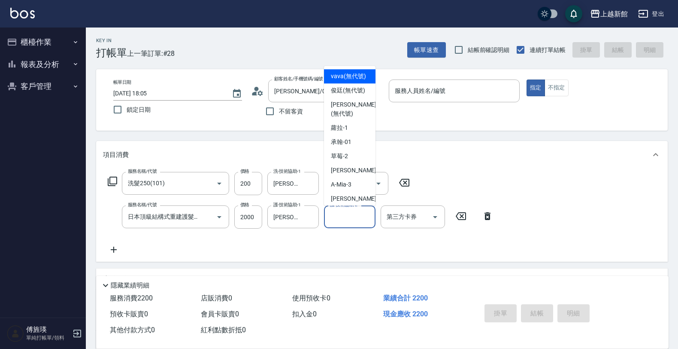
click at [364, 215] on input "護-技術協助-2" at bounding box center [350, 216] width 44 height 15
drag, startPoint x: 375, startPoint y: 250, endPoint x: 372, endPoint y: 239, distance: 11.5
click at [372, 239] on div "服務名稱/代號 洗髮250(101) 服務名稱/代號 價格 200 價格 洗-技術協助-1 小敏-24 洗-技術協助-1 第三方卡券 第三方卡券 服務名稱/代…" at bounding box center [300, 213] width 395 height 83
drag, startPoint x: 351, startPoint y: 212, endPoint x: 356, endPoint y: 219, distance: 8.7
click at [351, 213] on input "護-技術協助-2" at bounding box center [350, 216] width 44 height 15
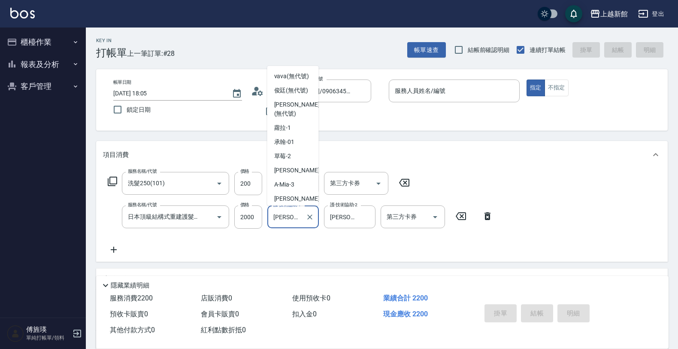
click at [297, 216] on input "小敏-24" at bounding box center [286, 216] width 31 height 15
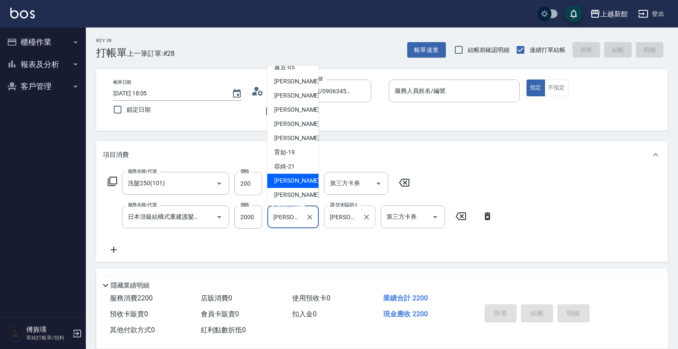
click at [357, 221] on input "小敏-24" at bounding box center [343, 216] width 31 height 15
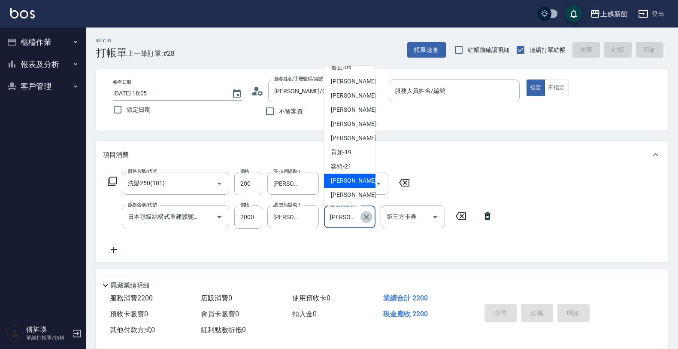
click at [366, 214] on icon "Clear" at bounding box center [366, 217] width 9 height 9
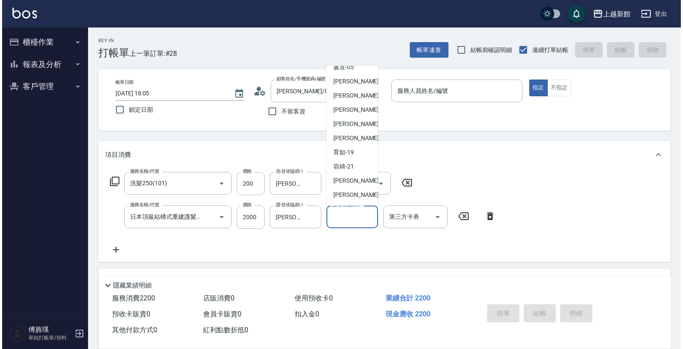
scroll to position [3, 0]
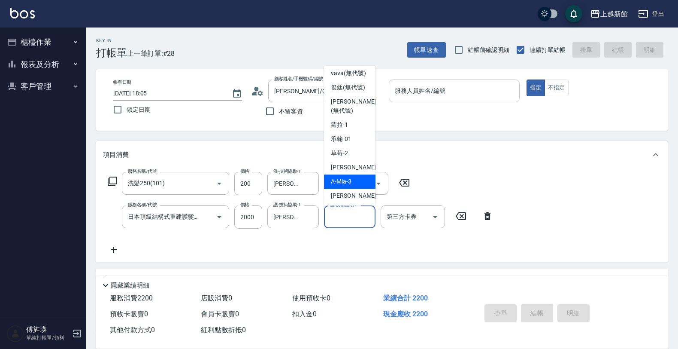
drag, startPoint x: 479, startPoint y: 89, endPoint x: 474, endPoint y: 92, distance: 6.0
click at [478, 91] on input "服務人員姓名/編號" at bounding box center [454, 90] width 123 height 15
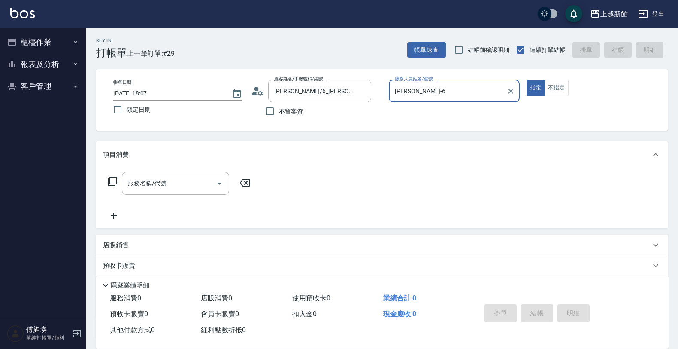
click at [527, 79] on button "指定" at bounding box center [536, 87] width 18 height 17
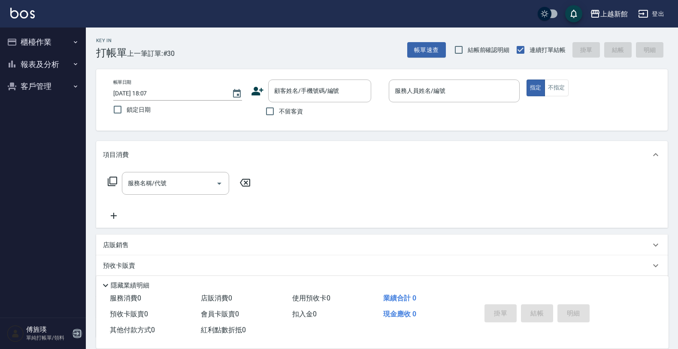
click at [76, 333] on icon "button" at bounding box center [77, 333] width 10 height 10
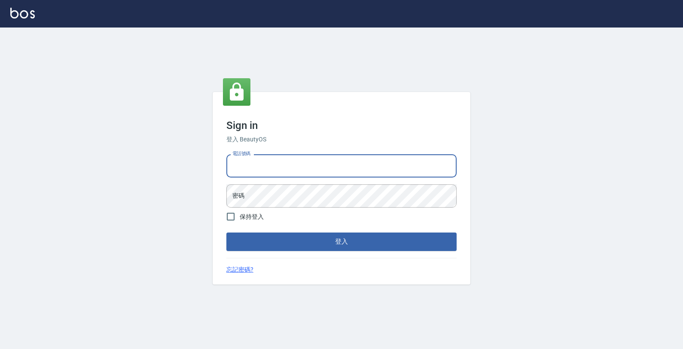
drag, startPoint x: 338, startPoint y: 173, endPoint x: 316, endPoint y: 182, distance: 23.9
click at [327, 177] on div "電話號碼 電話號碼 密碼 密碼" at bounding box center [341, 181] width 237 height 60
type input "4265909"
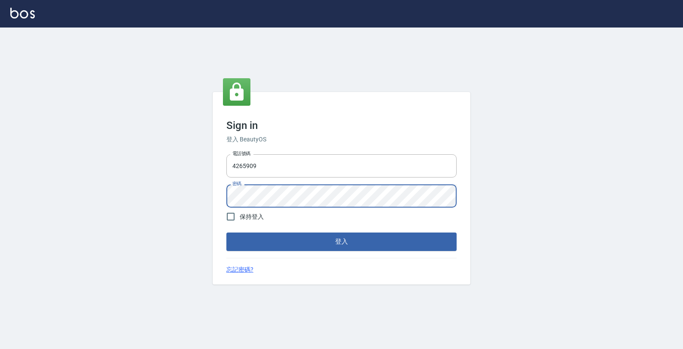
click at [226, 232] on button "登入" at bounding box center [341, 241] width 230 height 18
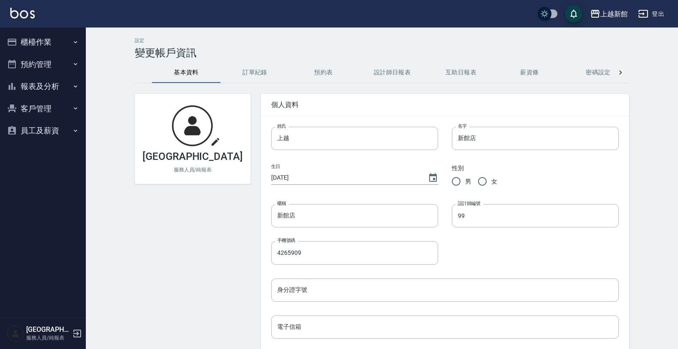
click at [73, 106] on icon "button" at bounding box center [75, 108] width 7 height 7
click at [67, 125] on link "客戶列表" at bounding box center [42, 133] width 79 height 20
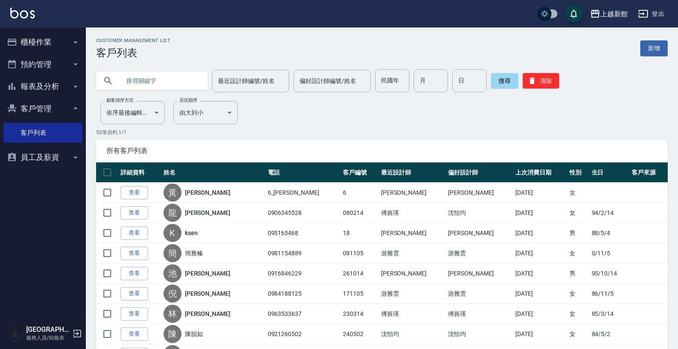
click at [69, 108] on button "客戶管理" at bounding box center [42, 108] width 79 height 22
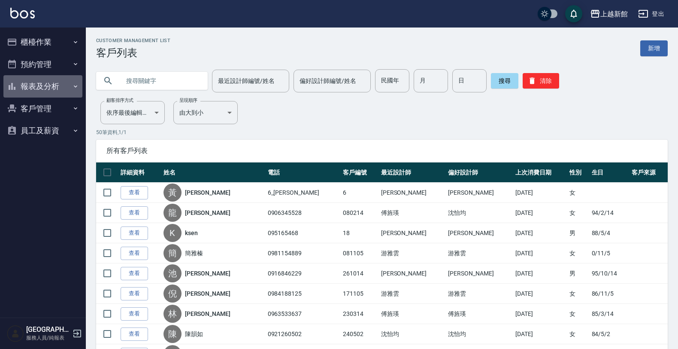
click at [57, 86] on button "報表及分析" at bounding box center [42, 86] width 79 height 22
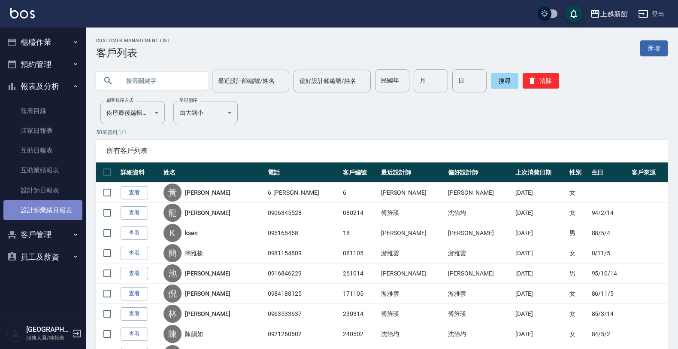
click at [52, 205] on link "設計師業績月報表" at bounding box center [42, 210] width 79 height 20
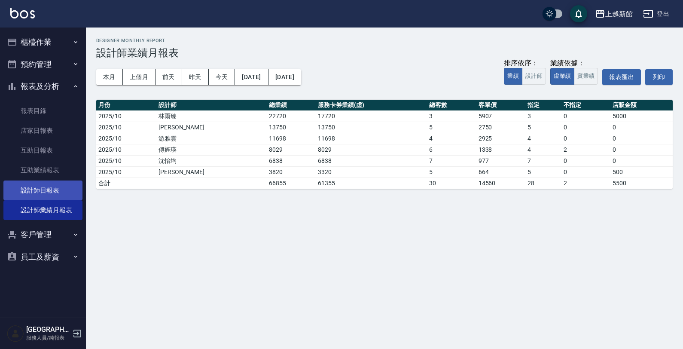
click at [29, 193] on link "設計師日報表" at bounding box center [42, 190] width 79 height 20
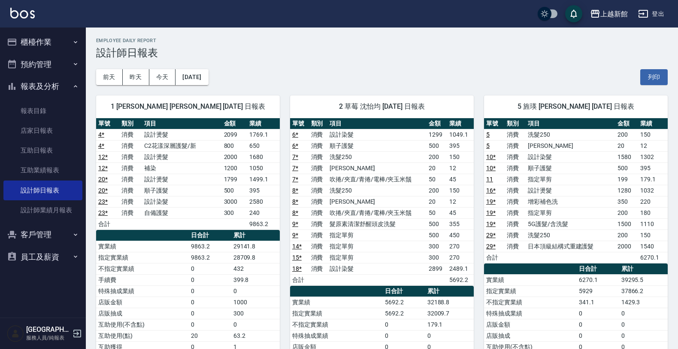
click at [60, 237] on button "客戶管理" at bounding box center [42, 234] width 79 height 22
click at [67, 258] on link "客戶列表" at bounding box center [42, 259] width 79 height 20
